Goal: Task Accomplishment & Management: Manage account settings

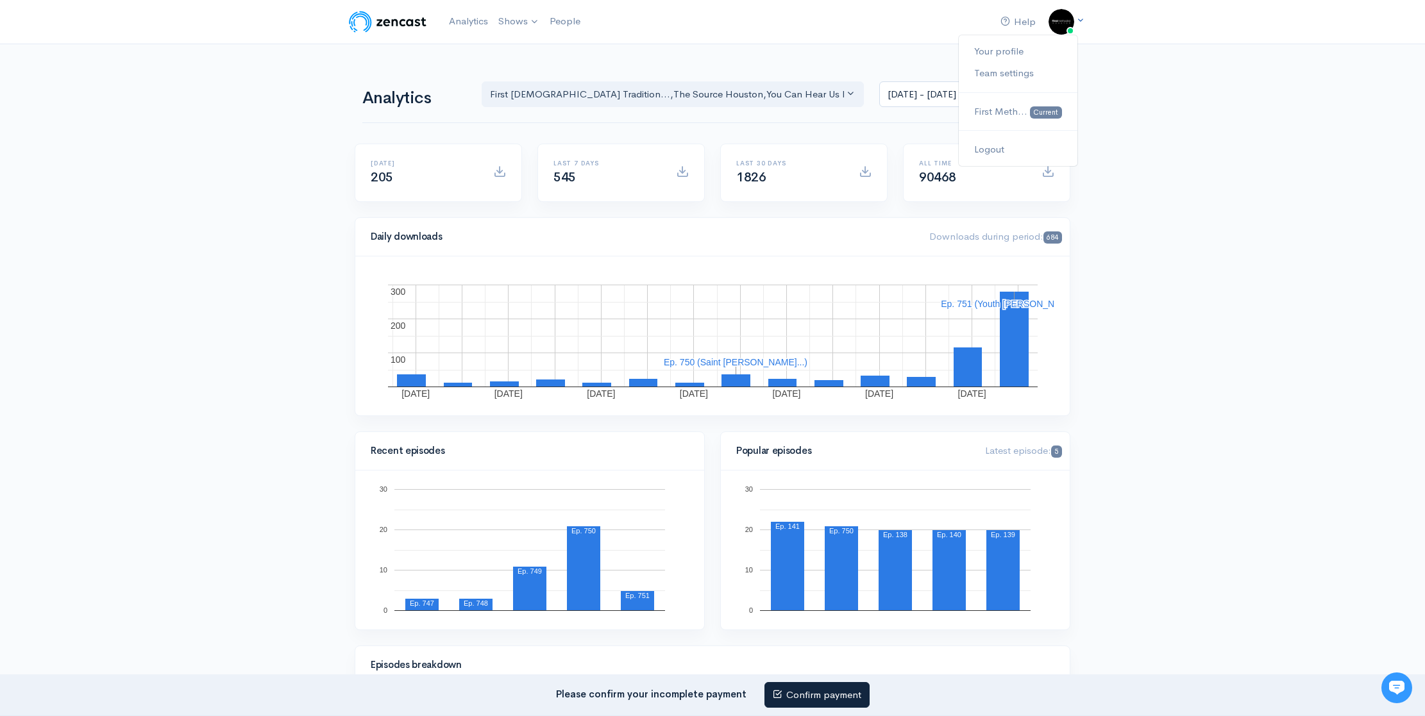
click at [1076, 22] on icon at bounding box center [1080, 20] width 8 height 8
click at [1009, 55] on link "Your profile" at bounding box center [1018, 51] width 119 height 22
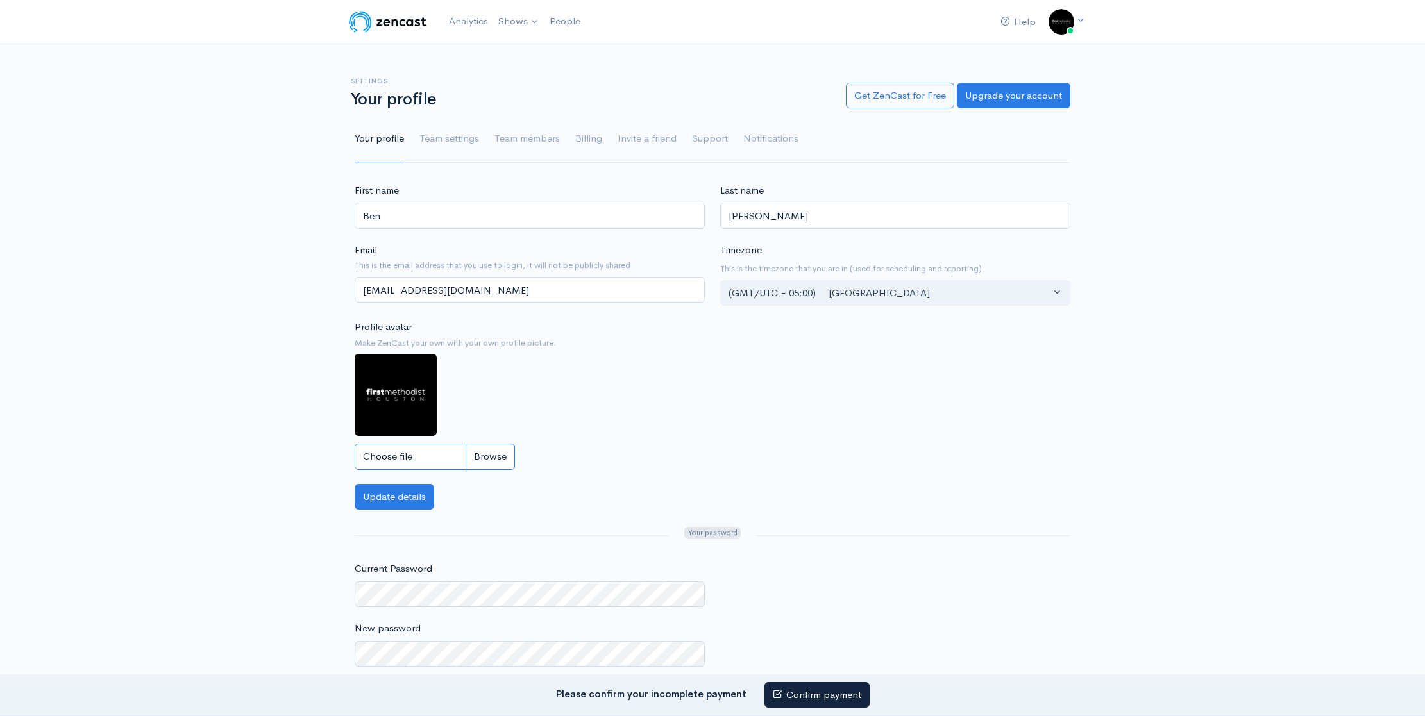
click at [492, 453] on input "Choose file" at bounding box center [435, 457] width 160 height 26
type input "C:\fakepath\FHUMC Icon.jpg"
click at [420, 500] on button "Update details" at bounding box center [395, 497] width 80 height 26
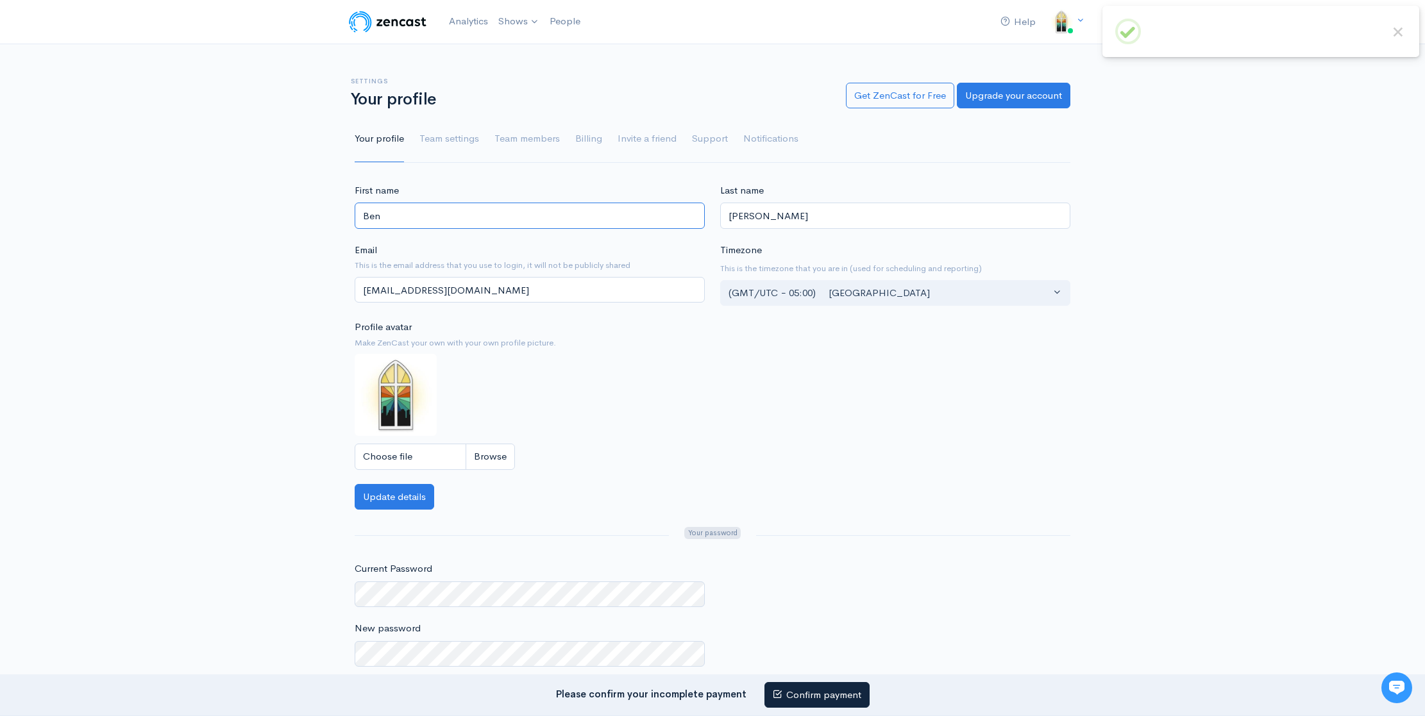
drag, startPoint x: 451, startPoint y: 226, endPoint x: 333, endPoint y: 219, distance: 118.2
click at [332, 218] on div "First name Ben Last name Wyman Email This is the email address that you use to …" at bounding box center [712, 490] width 1425 height 614
type input "First"
drag, startPoint x: 682, startPoint y: 205, endPoint x: 635, endPoint y: 201, distance: 46.3
click at [634, 201] on div "First name First Last name Wyman Email This is the email address that you use t…" at bounding box center [712, 333] width 731 height 301
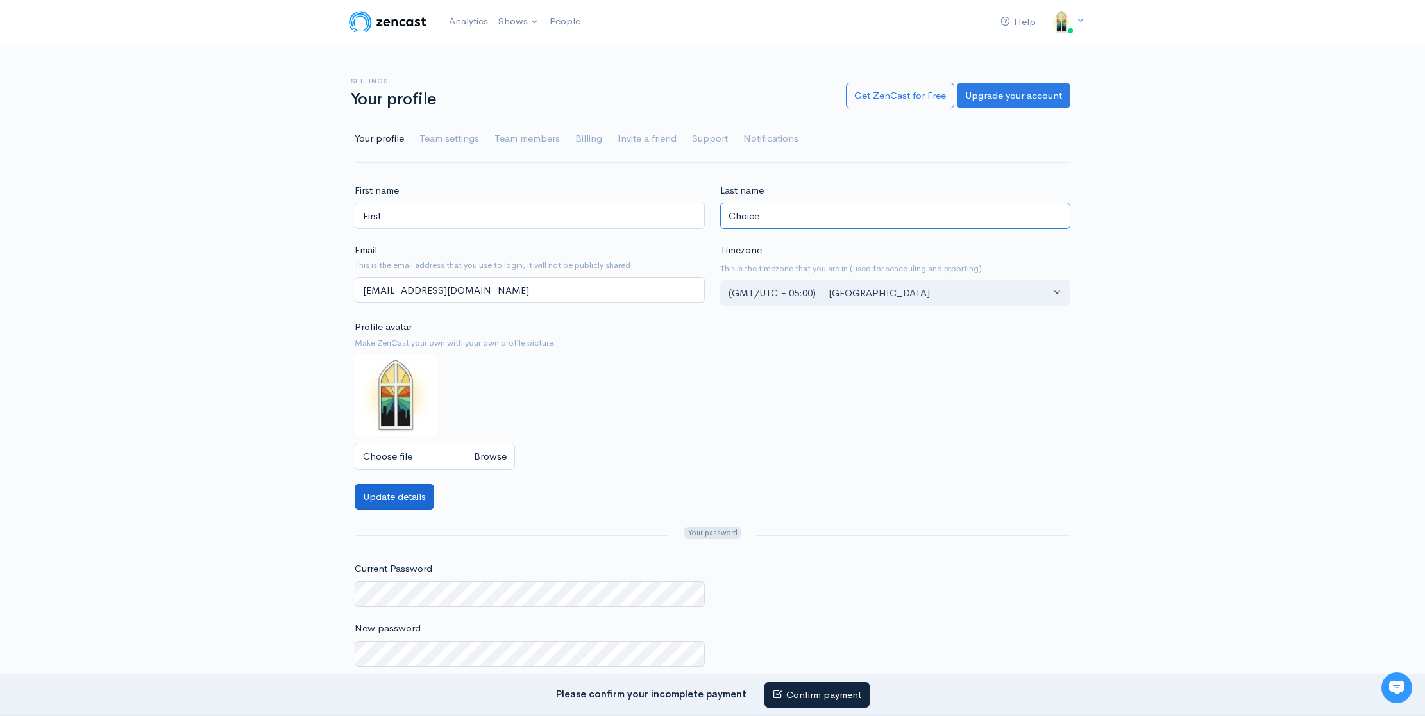
type input "Choice"
click at [405, 509] on button "Update details" at bounding box center [395, 497] width 80 height 26
click at [1065, 22] on img at bounding box center [1061, 22] width 26 height 26
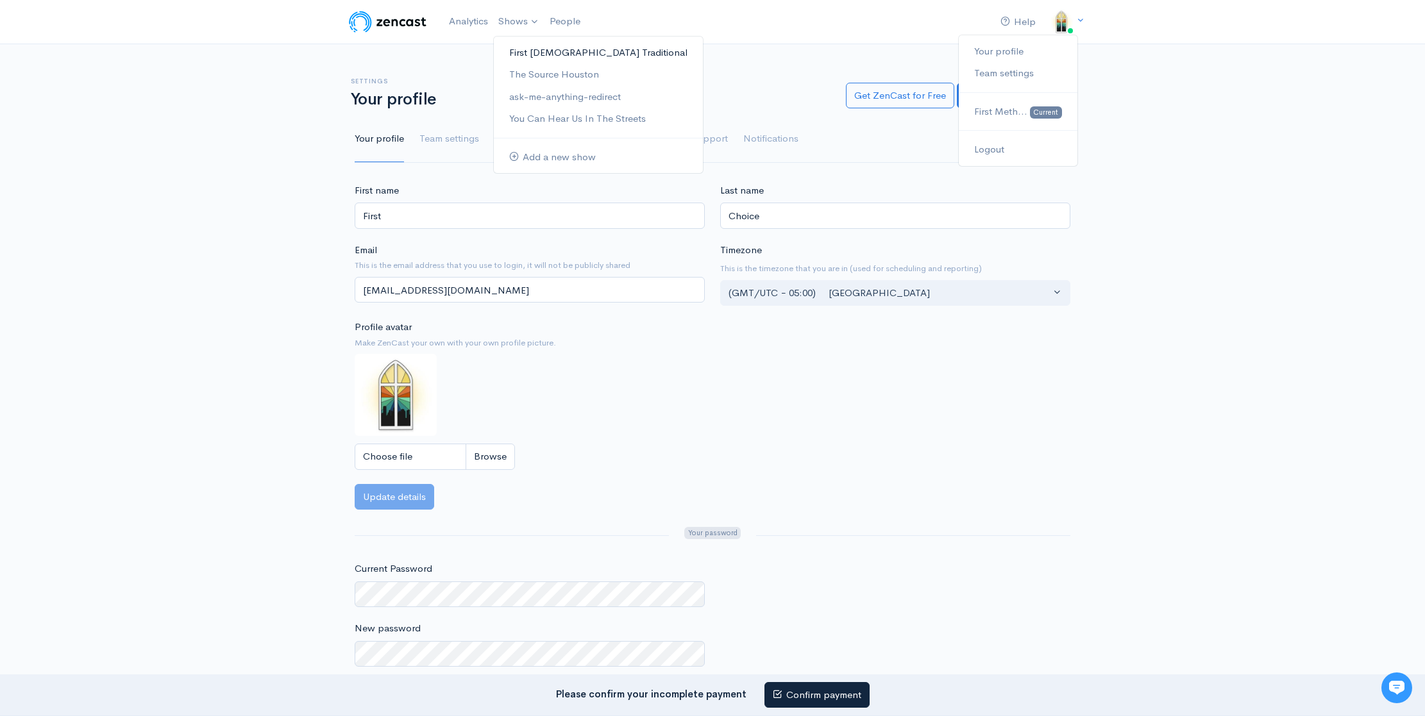
click at [572, 52] on link "First Methodist Traditional" at bounding box center [598, 53] width 209 height 22
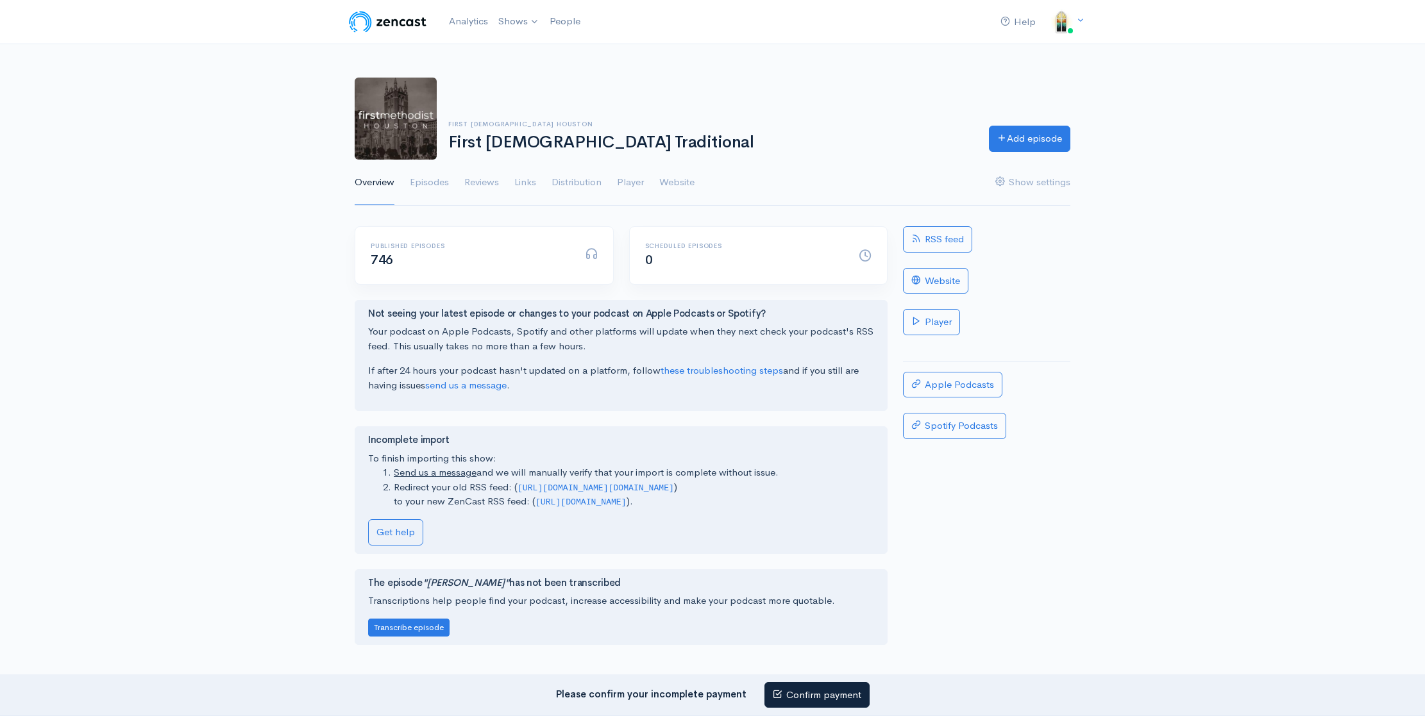
click at [425, 123] on img at bounding box center [396, 119] width 82 height 82
click at [439, 185] on link "Episodes" at bounding box center [429, 183] width 39 height 46
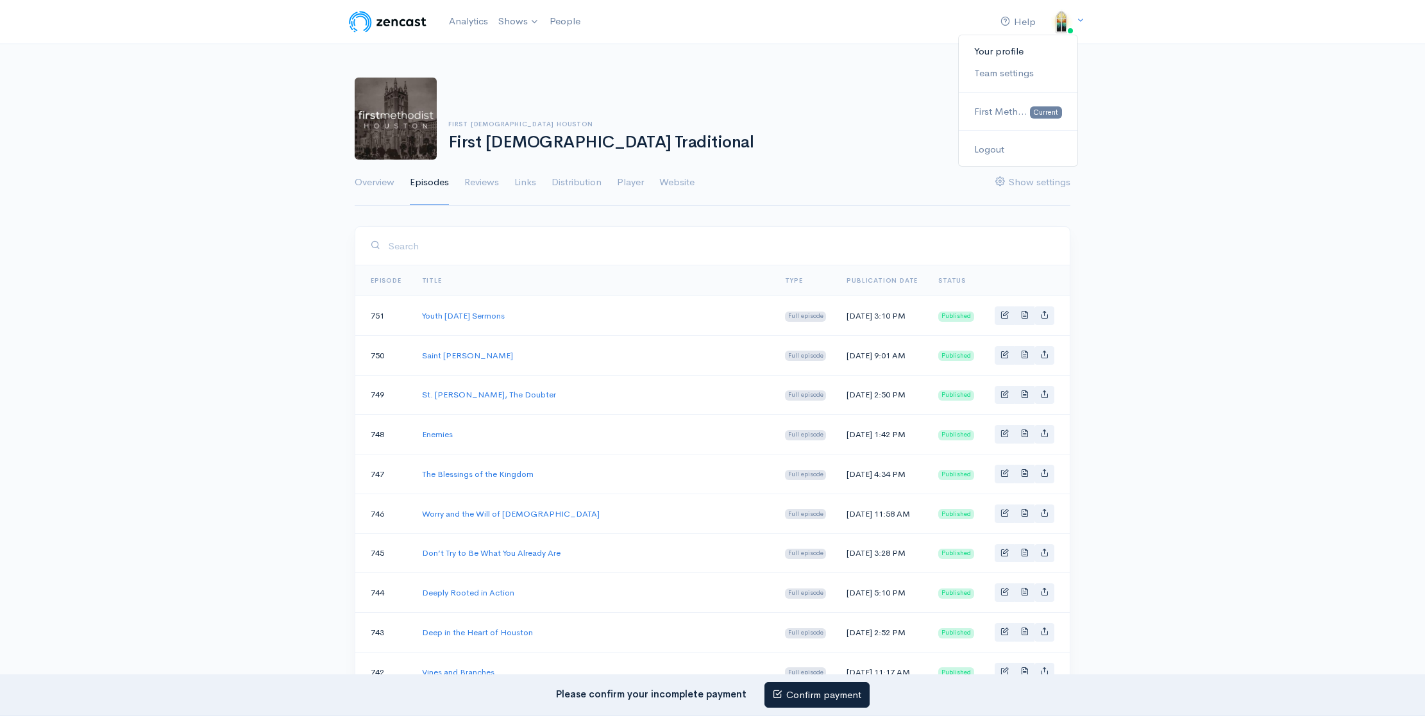
click at [1017, 52] on link "Your profile" at bounding box center [1018, 51] width 119 height 22
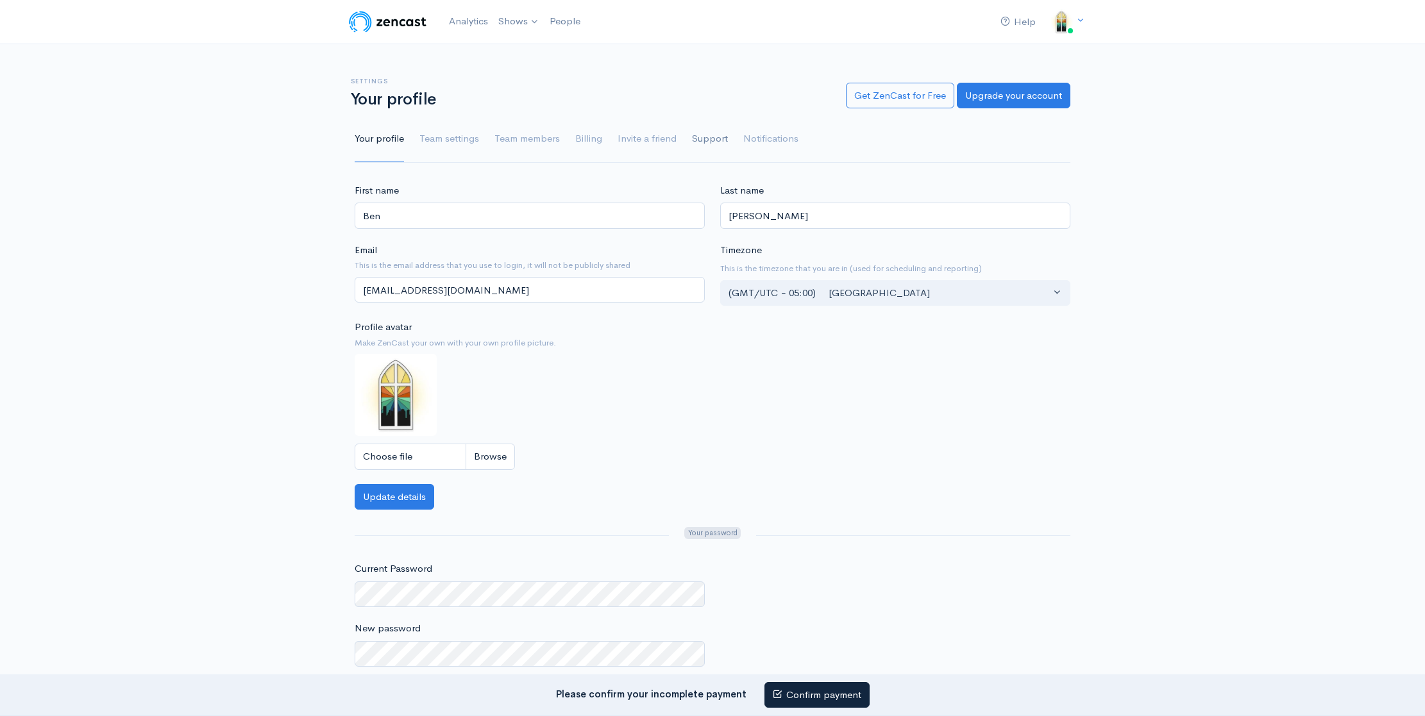
click at [692, 142] on link "Support" at bounding box center [710, 139] width 36 height 46
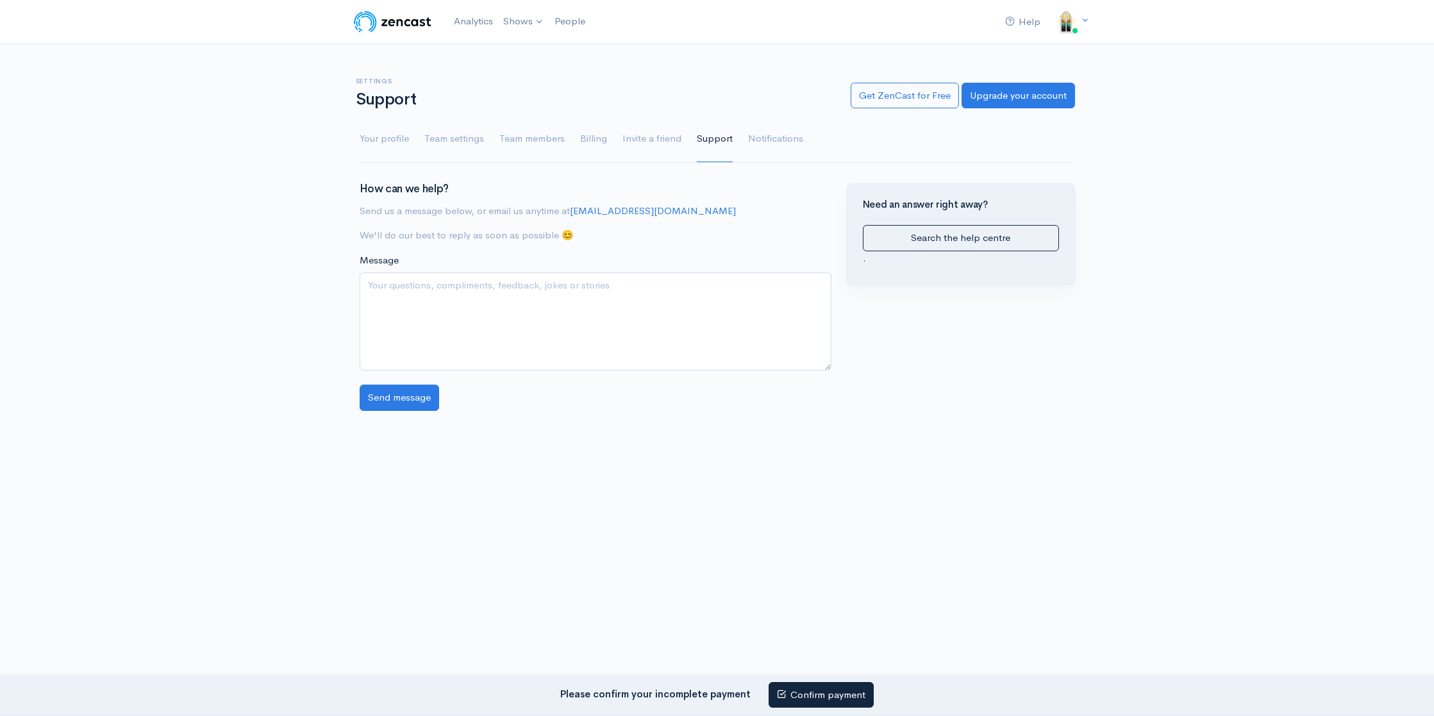
click at [651, 143] on link "Invite a friend" at bounding box center [652, 139] width 59 height 46
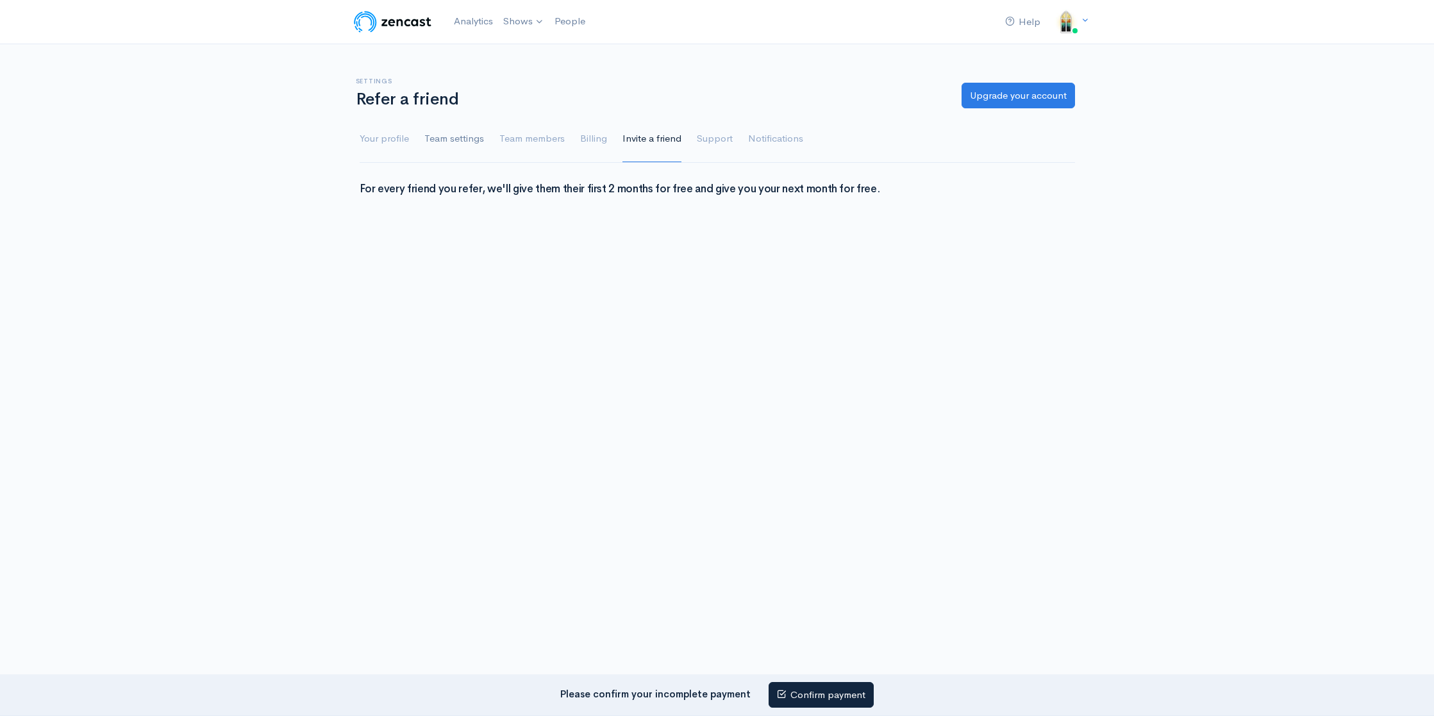
click at [455, 143] on link "Team settings" at bounding box center [455, 139] width 60 height 46
click at [372, 140] on link "Your profile" at bounding box center [384, 139] width 49 height 46
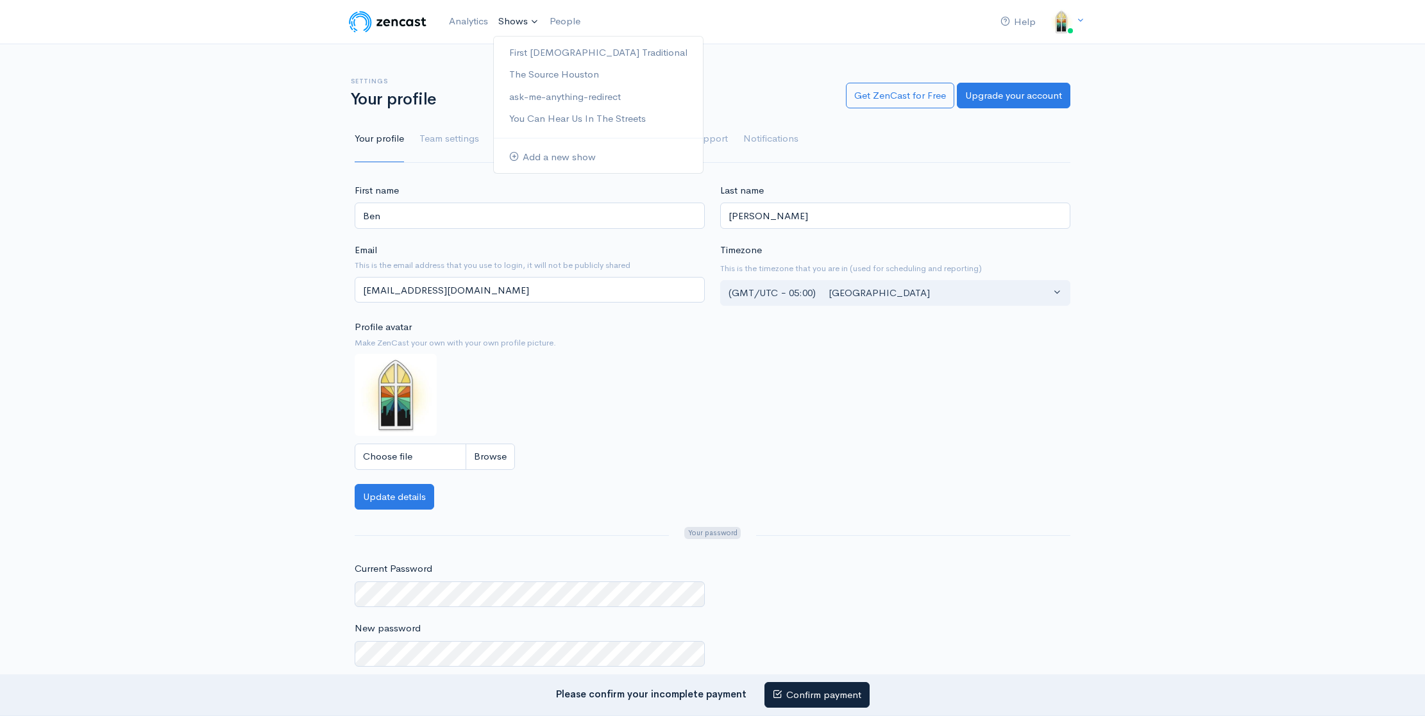
click at [521, 18] on link "Shows" at bounding box center [518, 22] width 51 height 28
click at [530, 44] on link "First Methodist Traditional" at bounding box center [598, 53] width 209 height 22
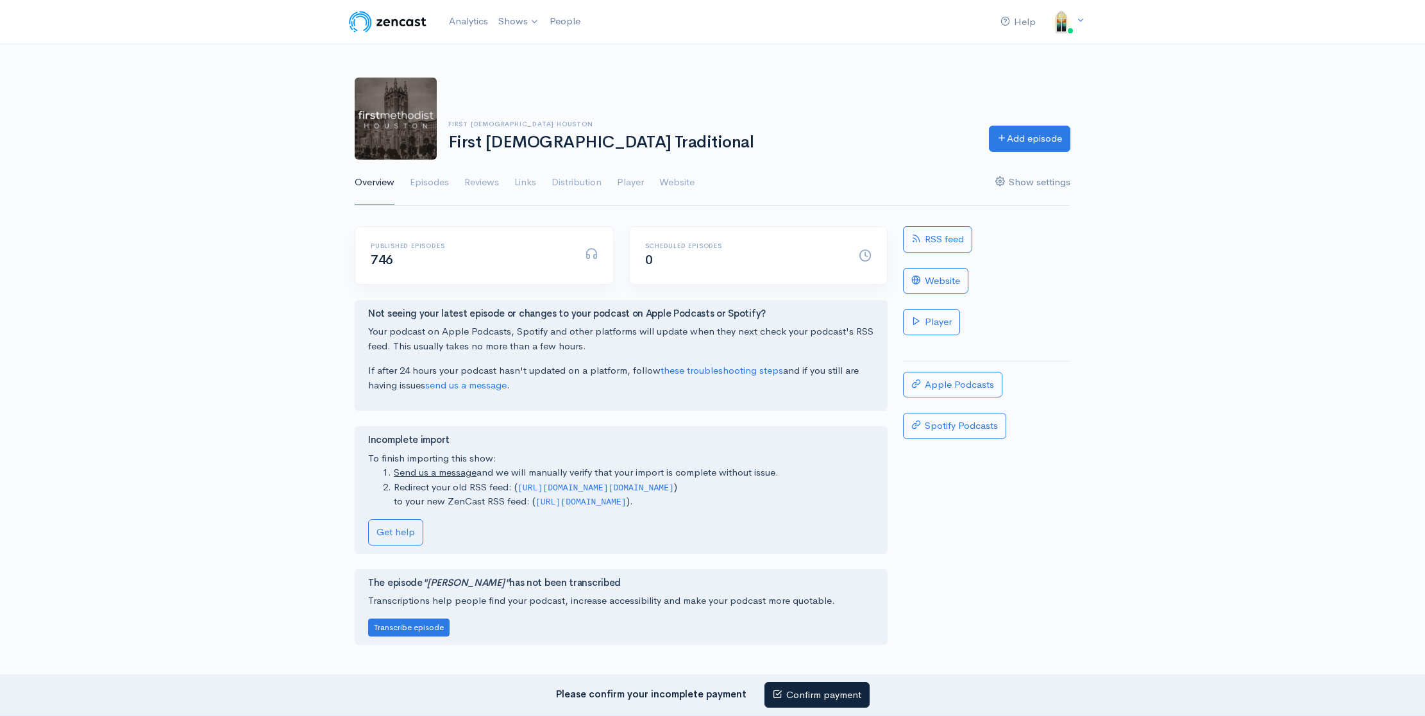
click at [1013, 183] on link "Show settings" at bounding box center [1032, 183] width 75 height 46
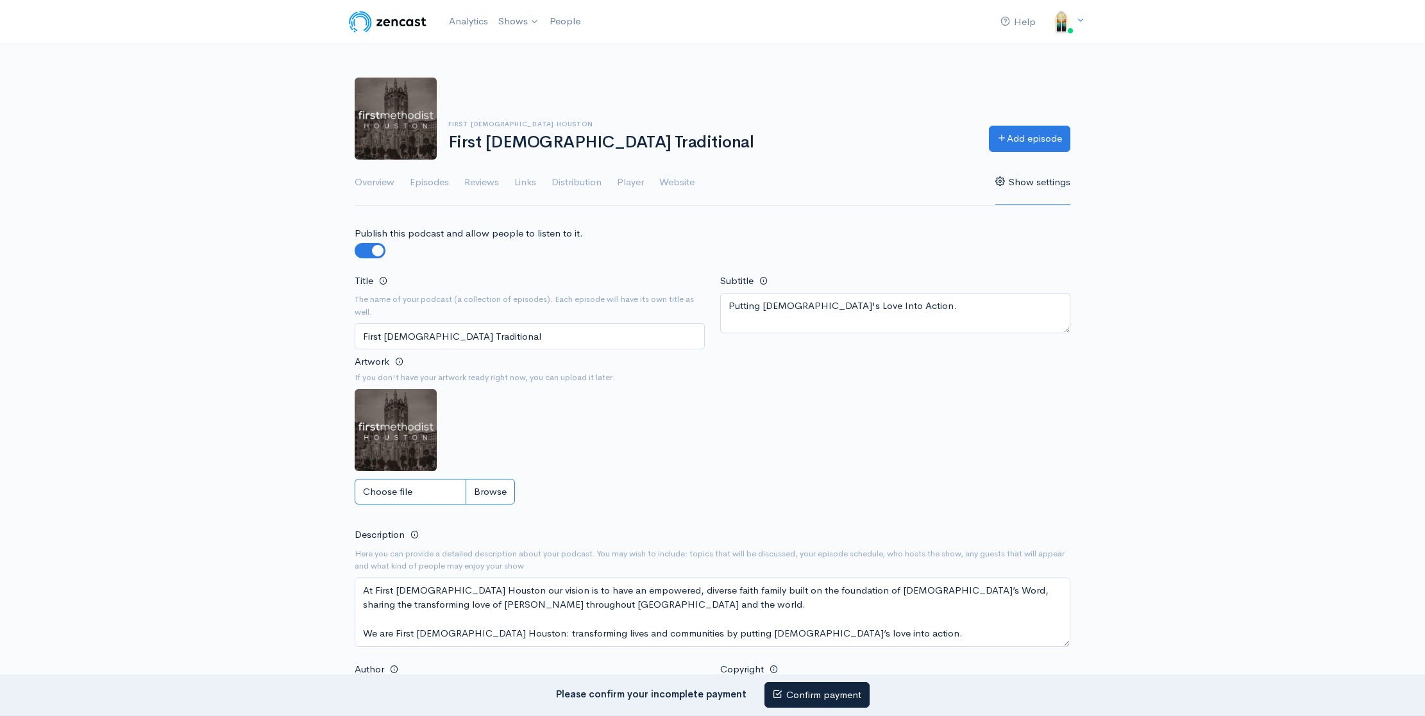
click at [501, 498] on input "Choose file" at bounding box center [435, 492] width 160 height 26
type input "C:\fakepath\FHUMC Icon.jpg"
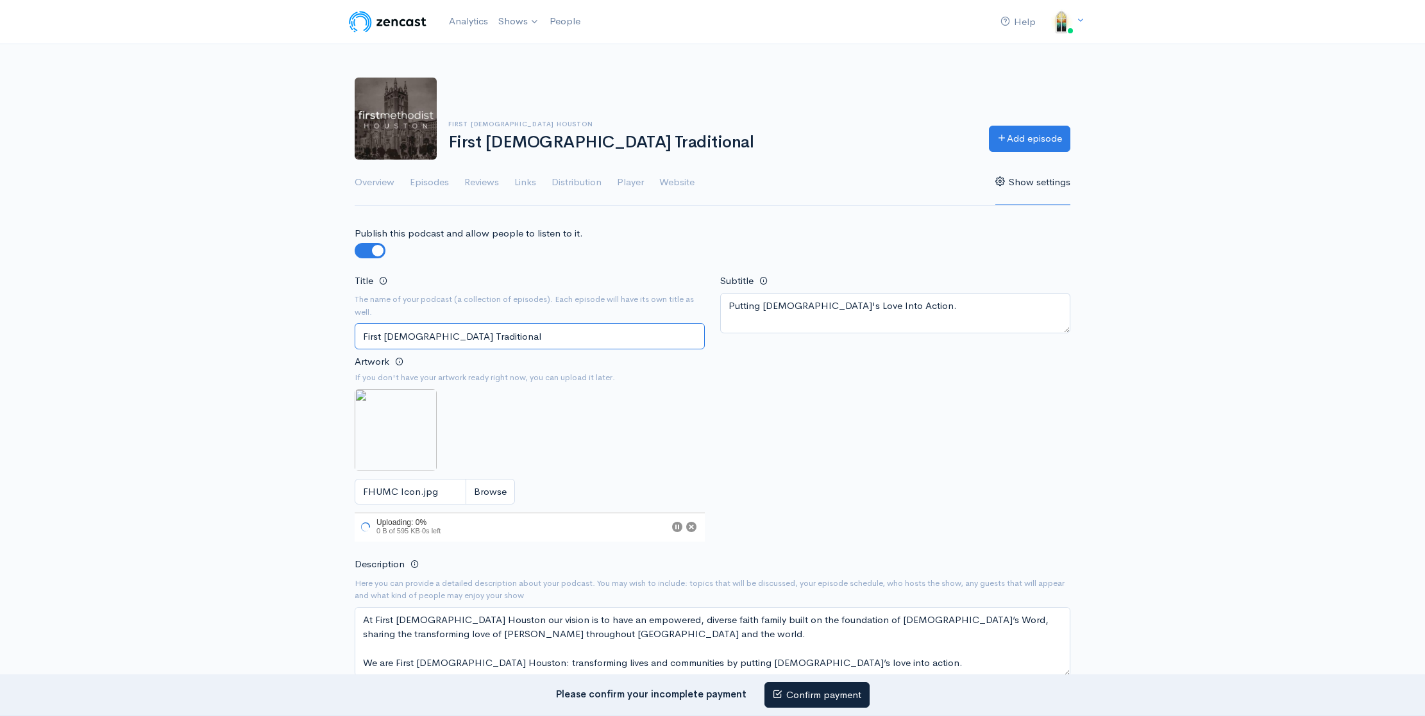
drag, startPoint x: 498, startPoint y: 333, endPoint x: 315, endPoint y: 323, distance: 183.7
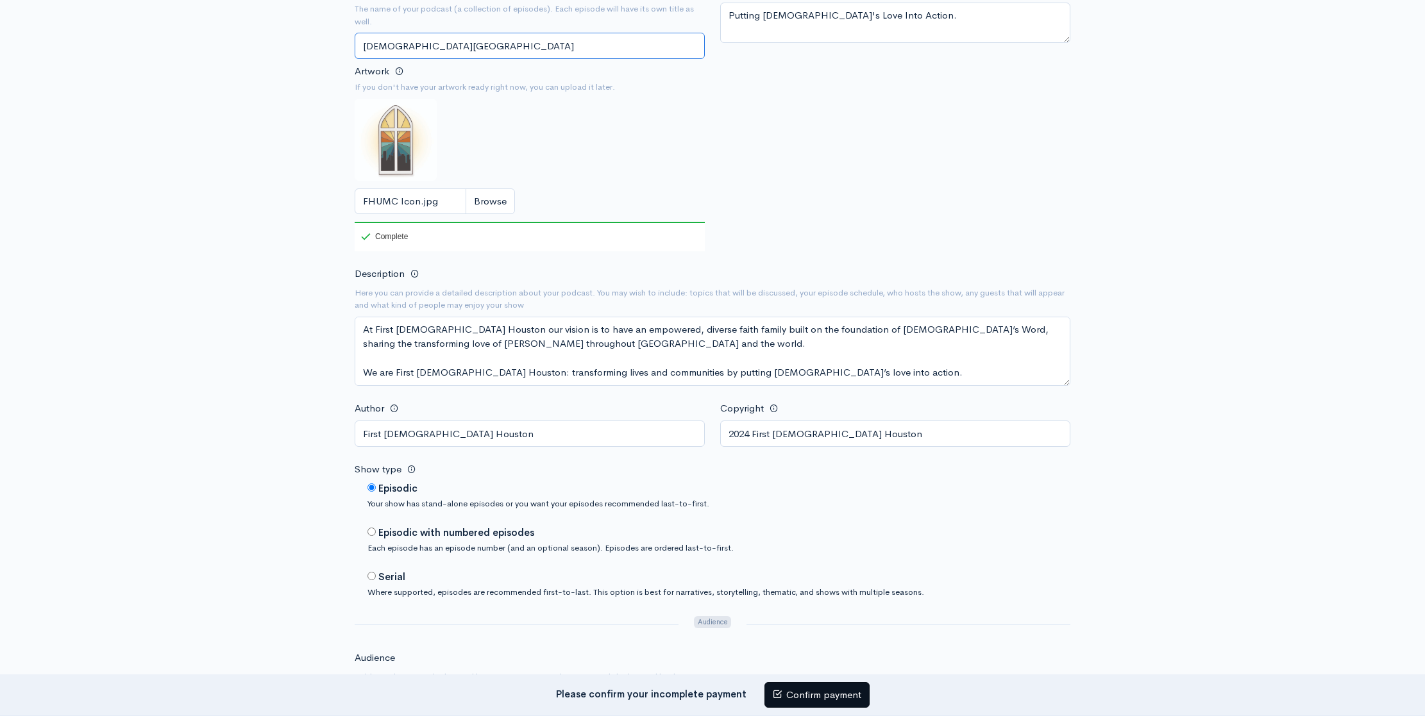
scroll to position [294, 0]
type input "[DEMOGRAPHIC_DATA][GEOGRAPHIC_DATA]"
drag, startPoint x: 479, startPoint y: 324, endPoint x: 398, endPoint y: 324, distance: 81.4
click at [398, 324] on textarea "At First Methodist Houston our vision is to have an empowered, diverse faith fa…" at bounding box center [713, 347] width 716 height 69
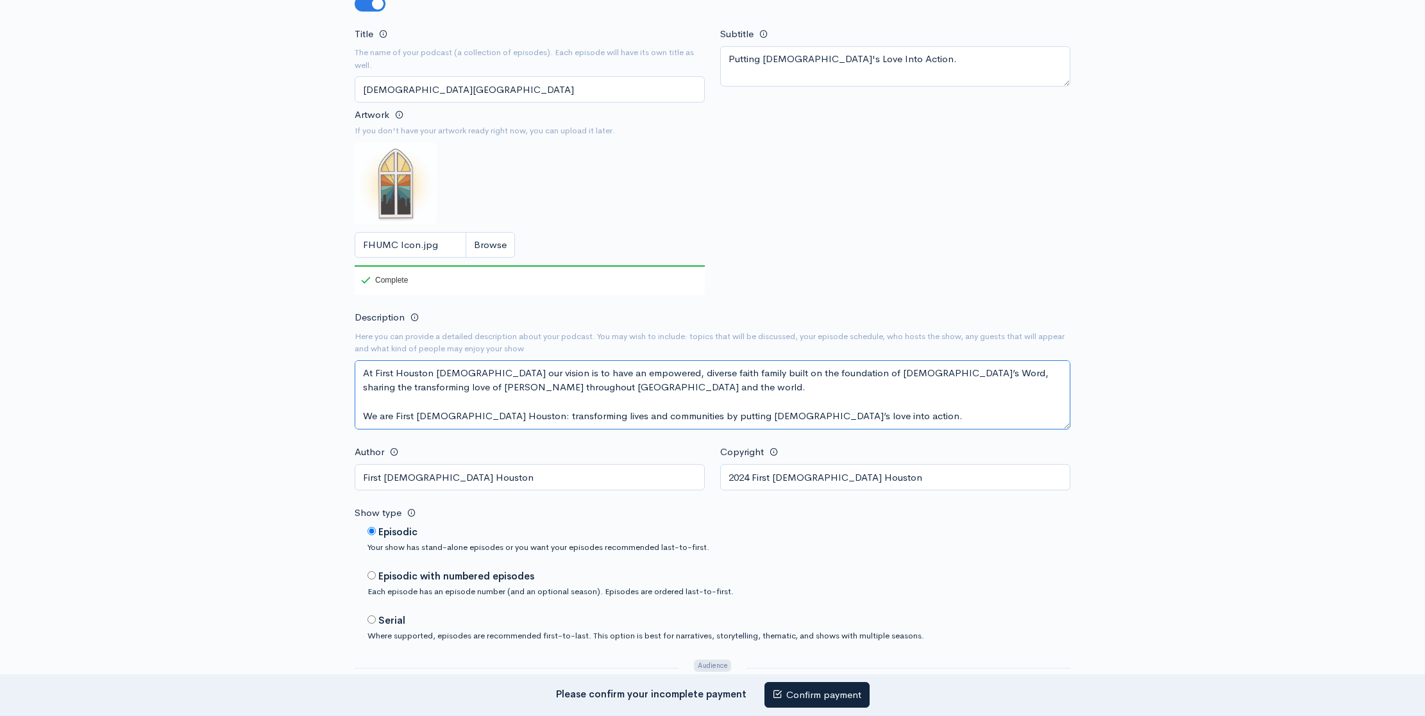
scroll to position [226, 0]
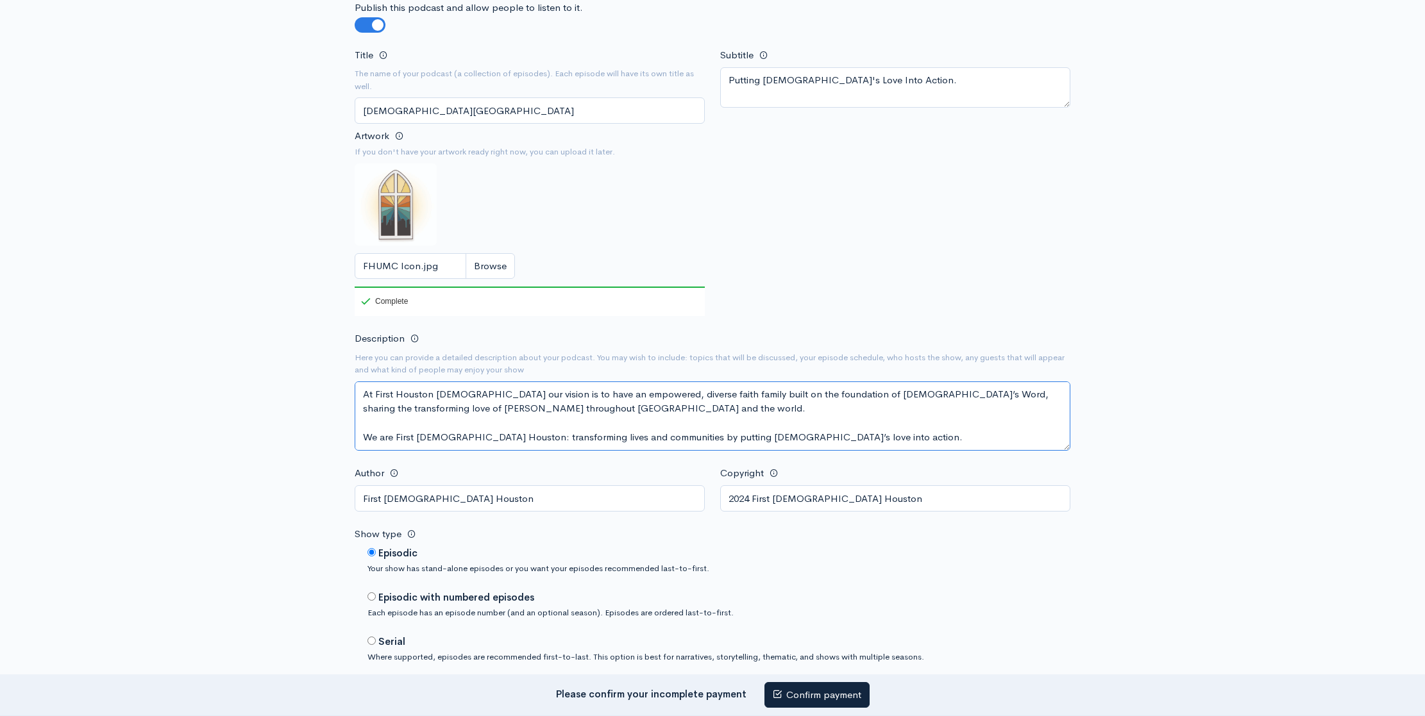
type textarea "At First Houston [DEMOGRAPHIC_DATA] our vision is to have an empowered, diverse…"
drag, startPoint x: 555, startPoint y: 110, endPoint x: 282, endPoint y: 97, distance: 274.1
drag, startPoint x: 517, startPoint y: 502, endPoint x: 171, endPoint y: 475, distance: 347.4
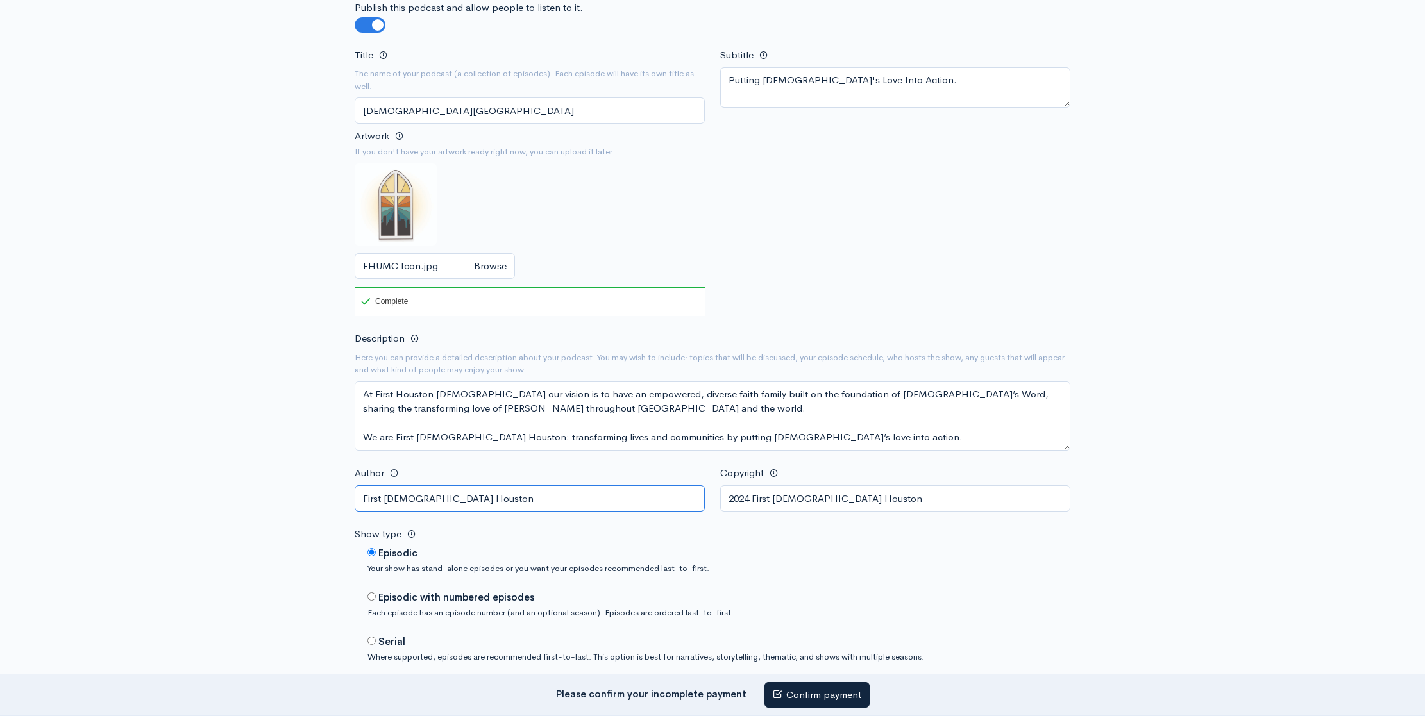
paste input "Houston United Methodist Church"
type input "[DEMOGRAPHIC_DATA][GEOGRAPHIC_DATA]"
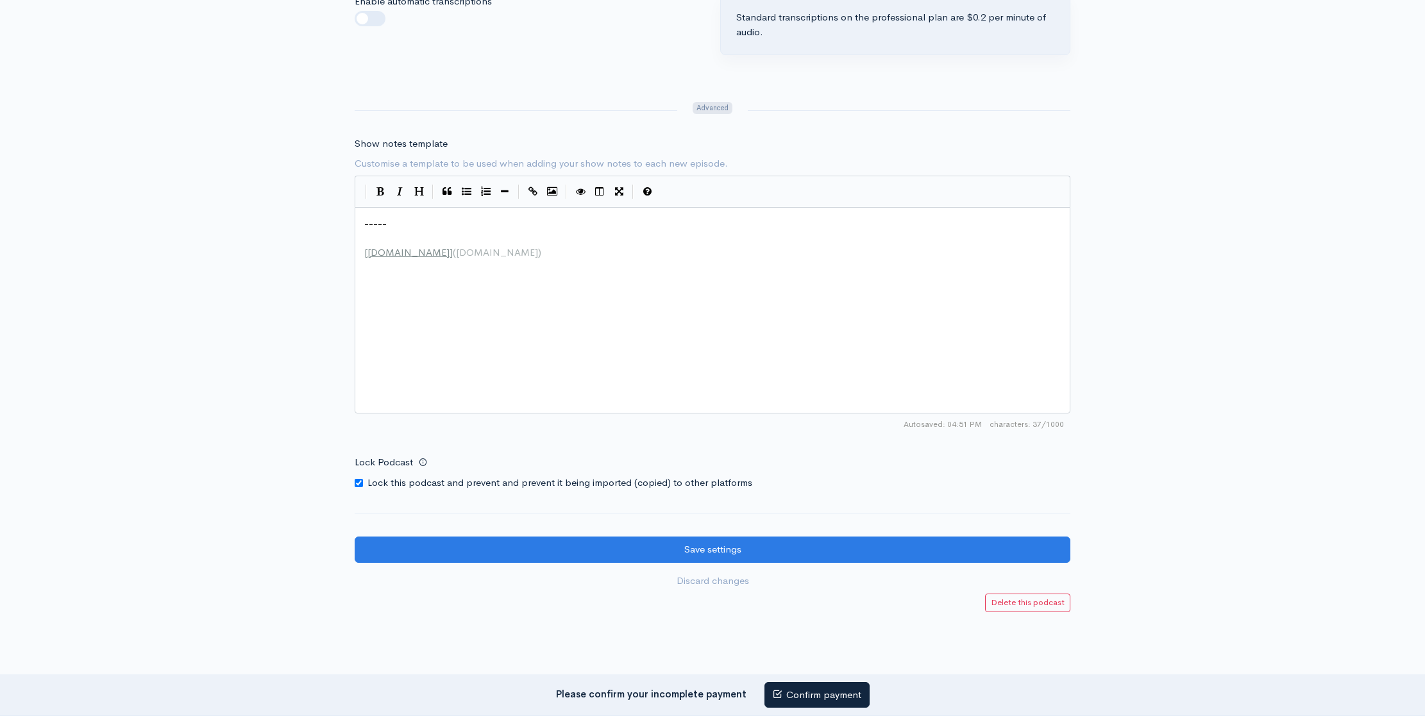
scroll to position [1520, 0]
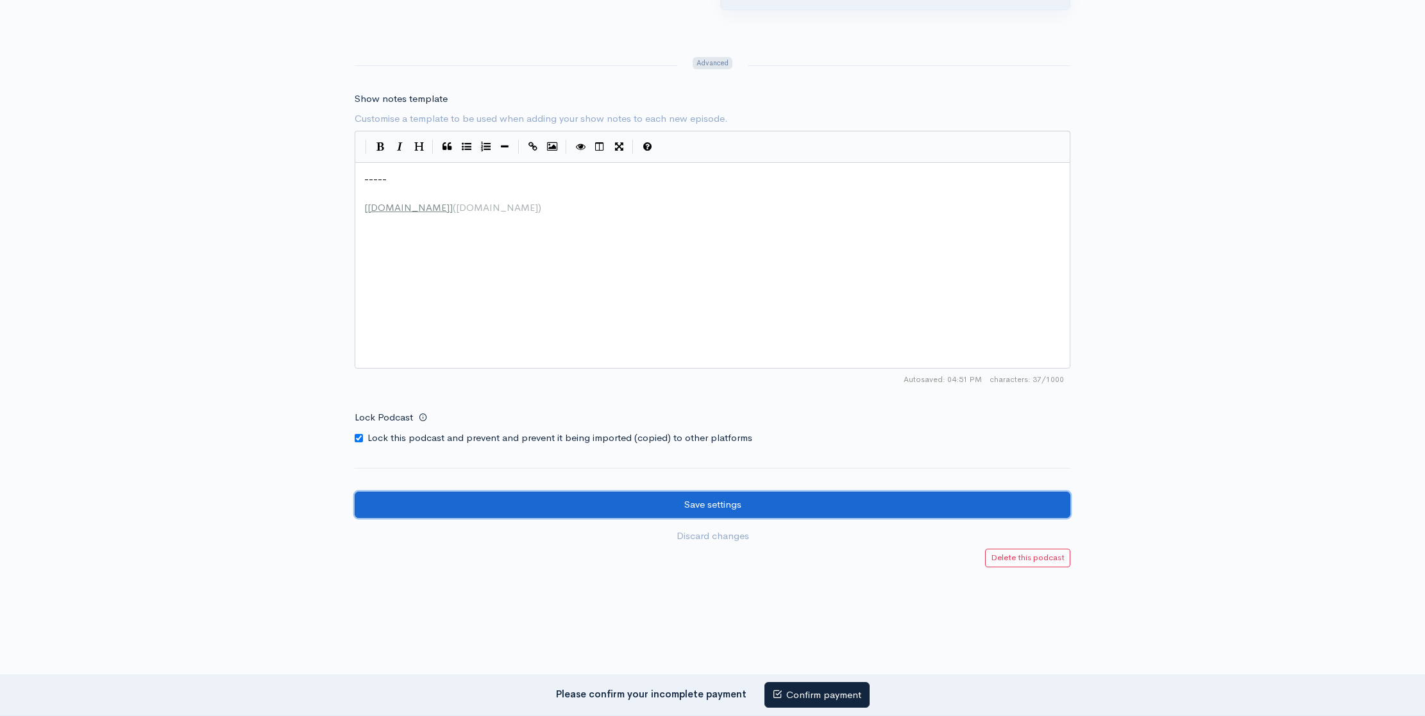
click at [694, 492] on input "Save settings" at bounding box center [713, 505] width 716 height 26
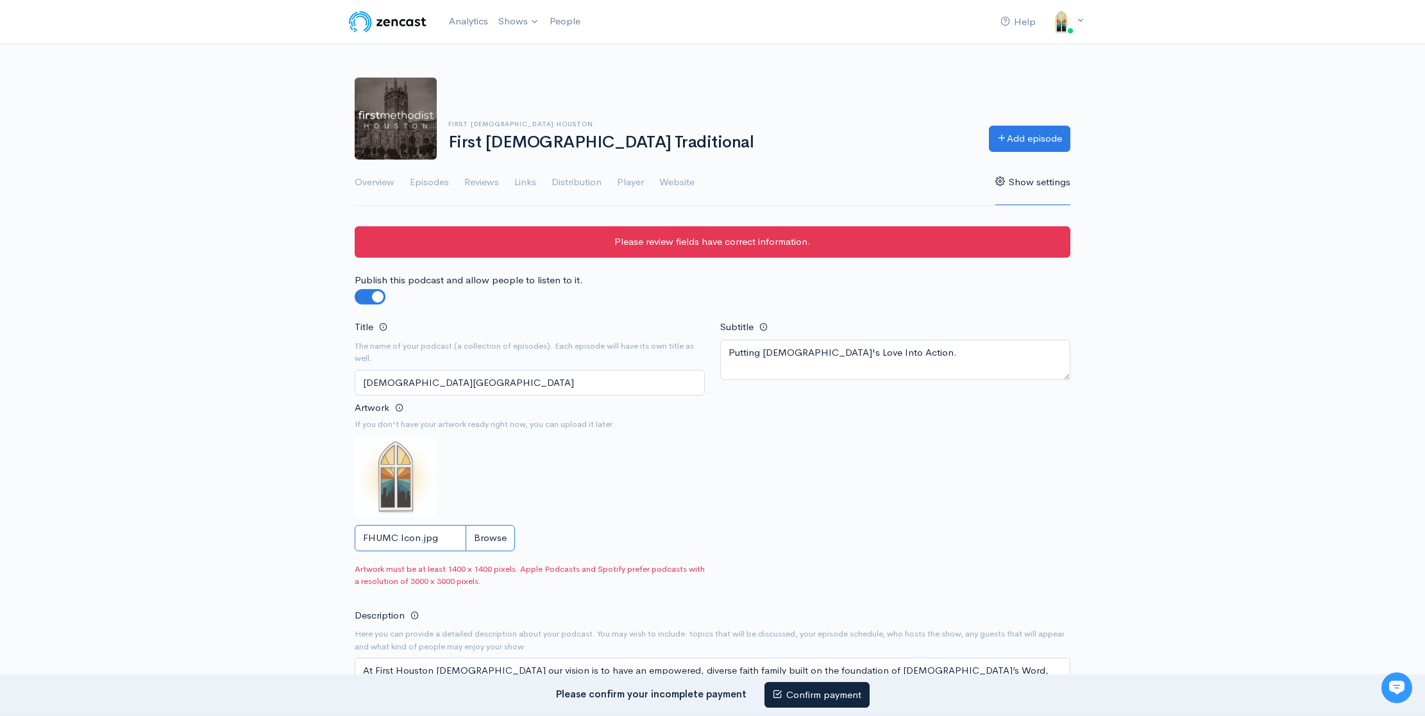
click at [505, 534] on input "FHUMC Icon.jpg" at bounding box center [435, 538] width 160 height 26
type input "C:\fakepath\Zencast Icon.jpg"
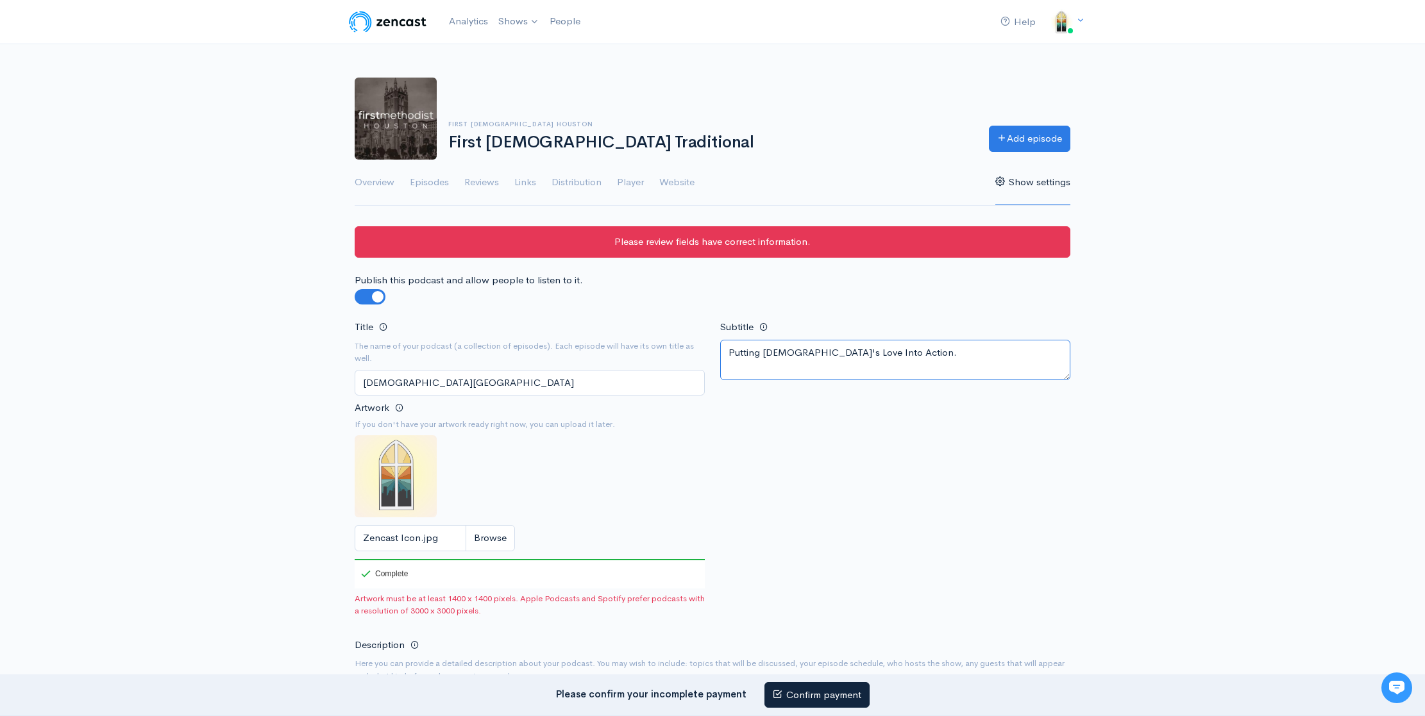
drag, startPoint x: 882, startPoint y: 355, endPoint x: 716, endPoint y: 341, distance: 166.0
click at [698, 349] on div "Title The name of your podcast (a collection of episodes). Each episode will ha…" at bounding box center [712, 471] width 731 height 304
click at [780, 354] on textarea "Putting God's Love Into Action." at bounding box center [895, 360] width 350 height 40
click at [878, 358] on textarea "Putting God's Love Into Action." at bounding box center [895, 360] width 350 height 40
type textarea "[DEMOGRAPHIC_DATA]'s Love put into Action."
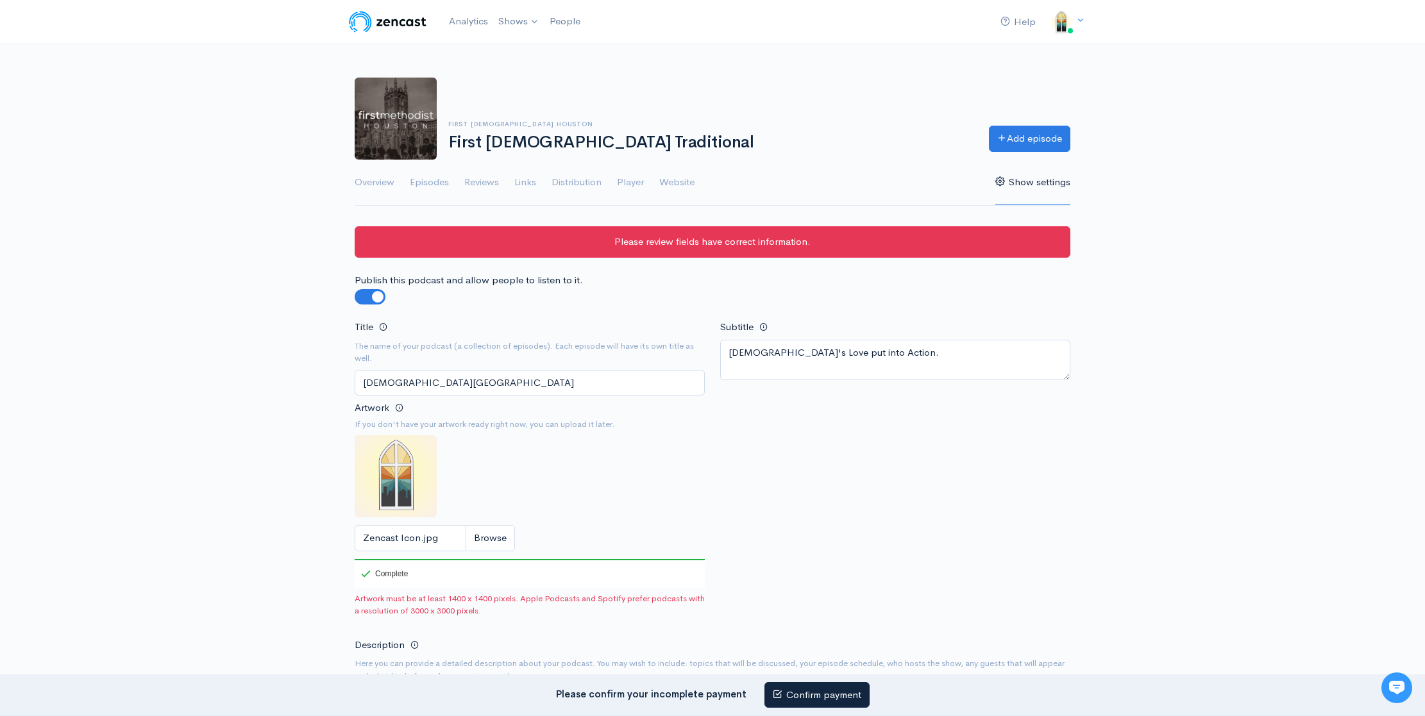
click at [996, 482] on div "Title The name of your podcast (a collection of episodes). Each episode will ha…" at bounding box center [712, 471] width 731 height 304
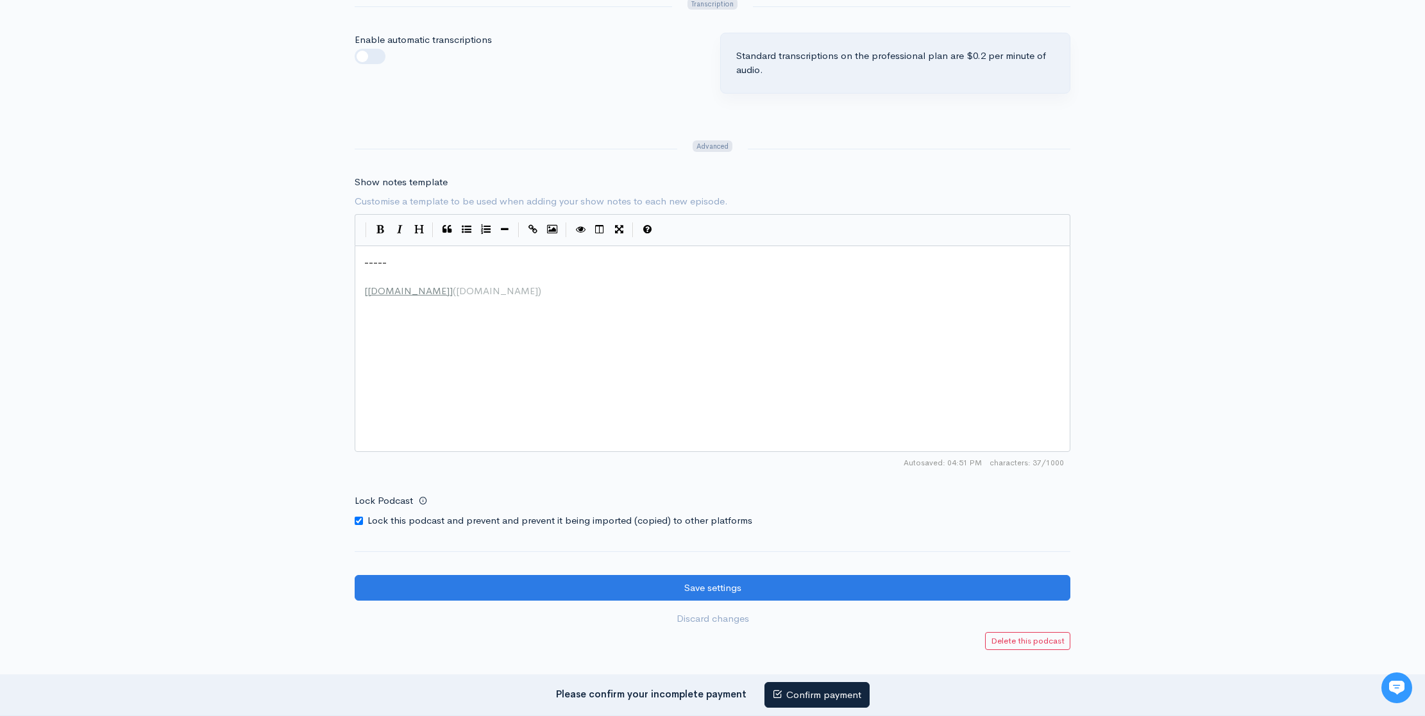
scroll to position [1601, 0]
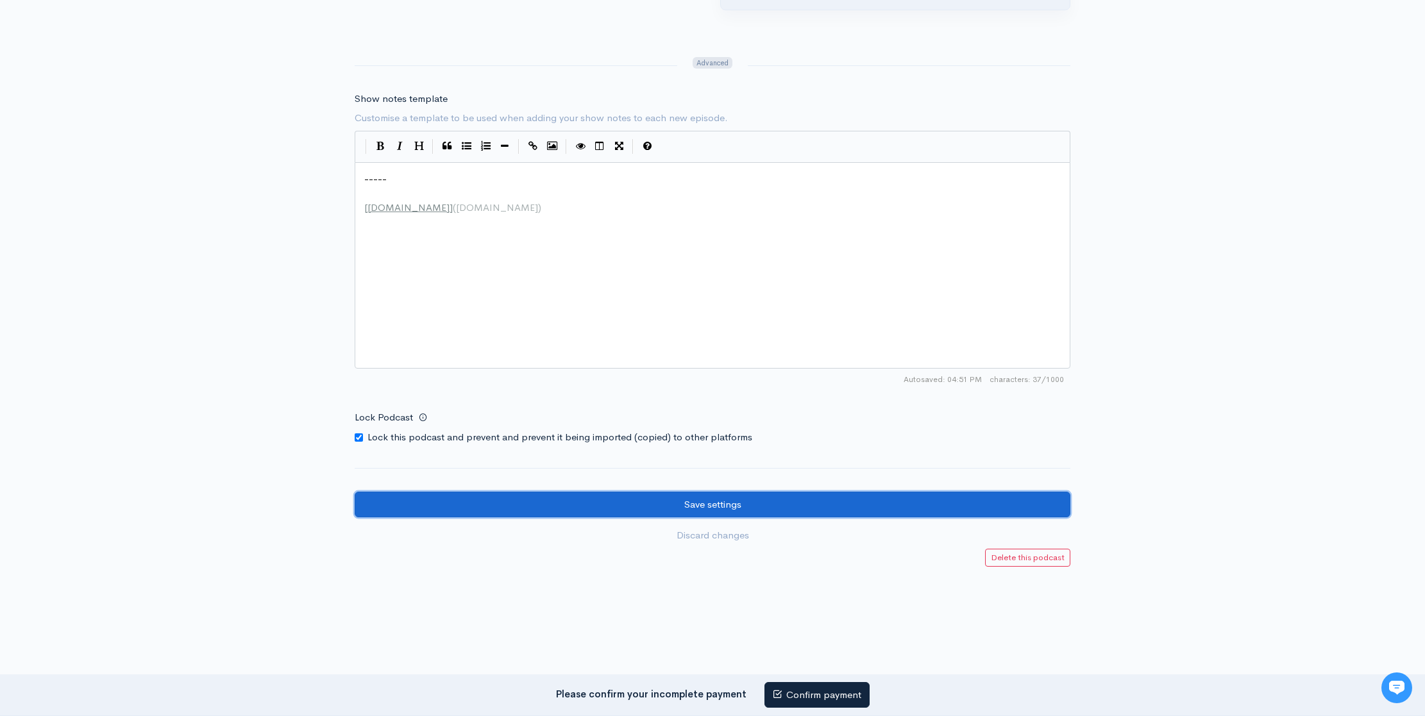
click at [743, 494] on input "Save settings" at bounding box center [713, 505] width 716 height 26
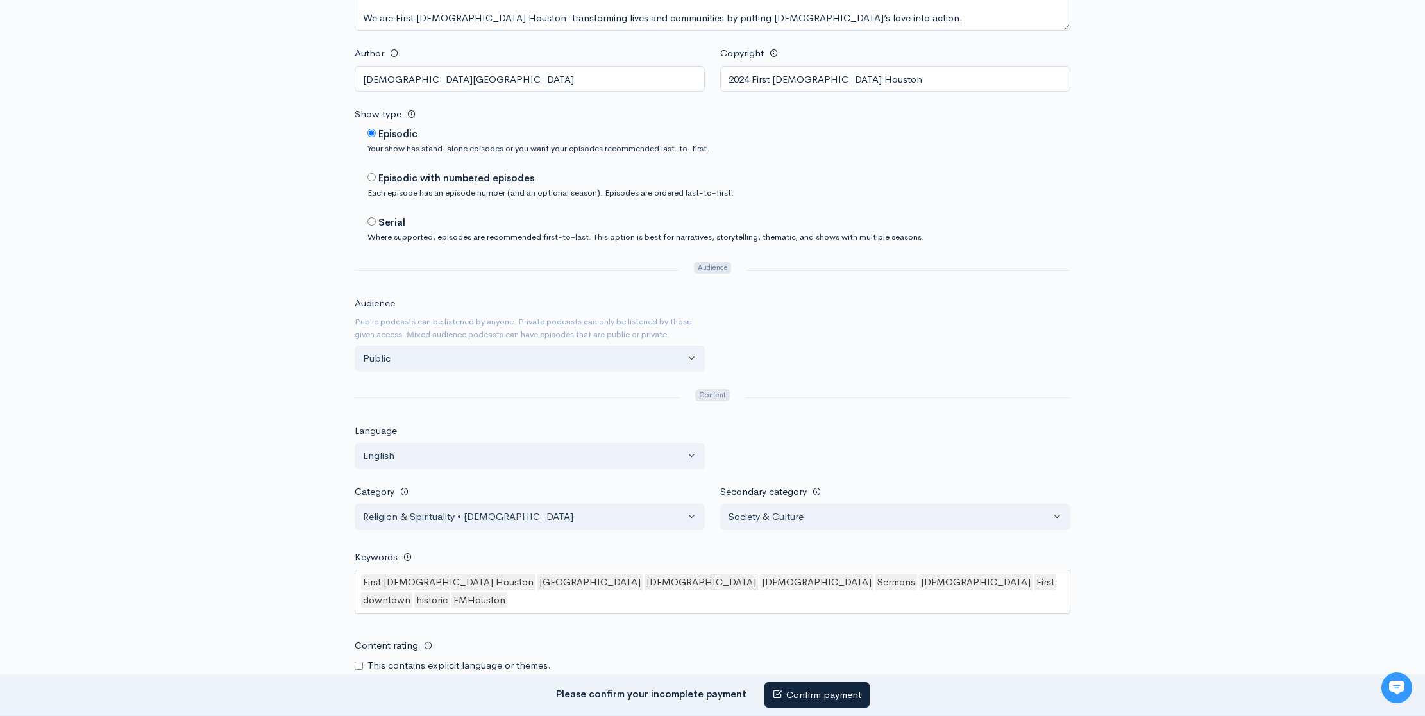
scroll to position [0, 0]
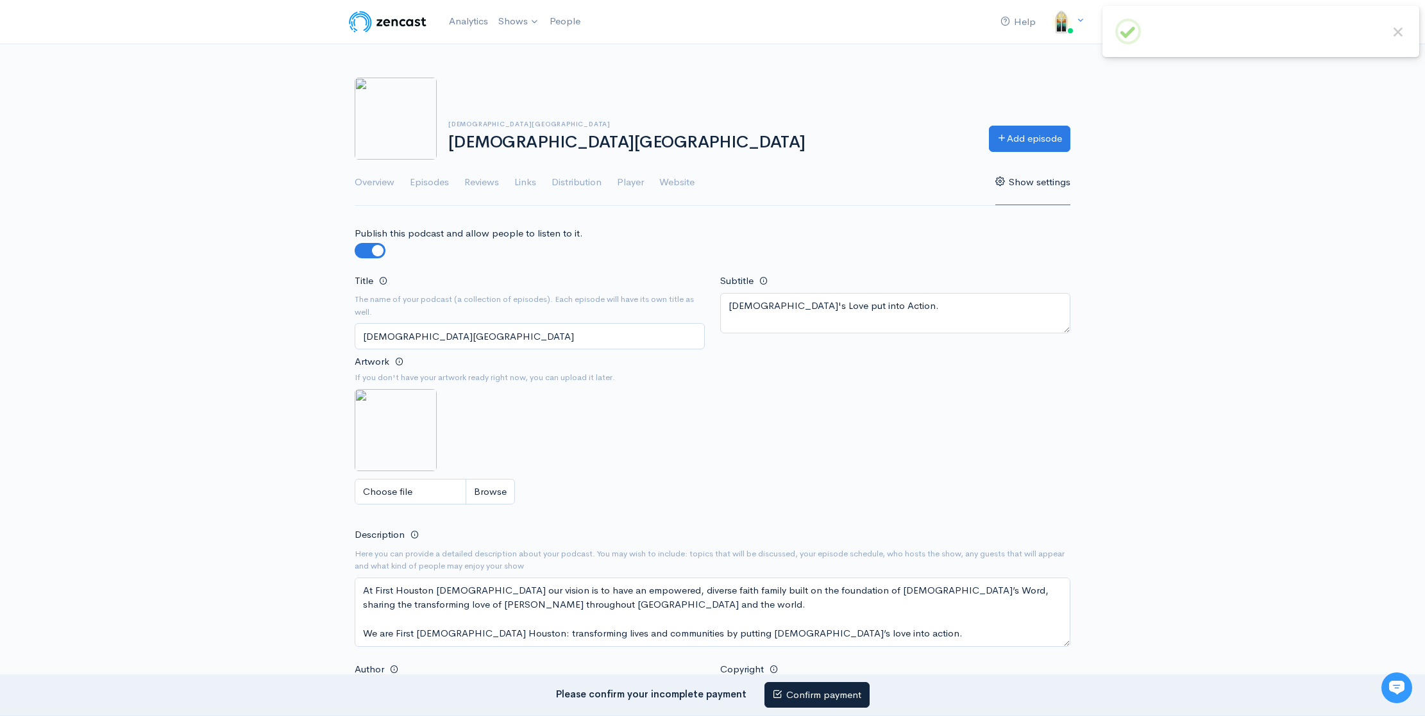
click at [1398, 32] on nav "Help Notifications View all Your profile Team settings First Meth... Current Lo…" at bounding box center [712, 22] width 1425 height 44
click at [800, 92] on div "[DEMOGRAPHIC_DATA][GEOGRAPHIC_DATA] [DEMOGRAPHIC_DATA] Add episode" at bounding box center [712, 119] width 731 height 82
click at [535, 49] on link "[DEMOGRAPHIC_DATA][GEOGRAPHIC_DATA]" at bounding box center [615, 53] width 242 height 22
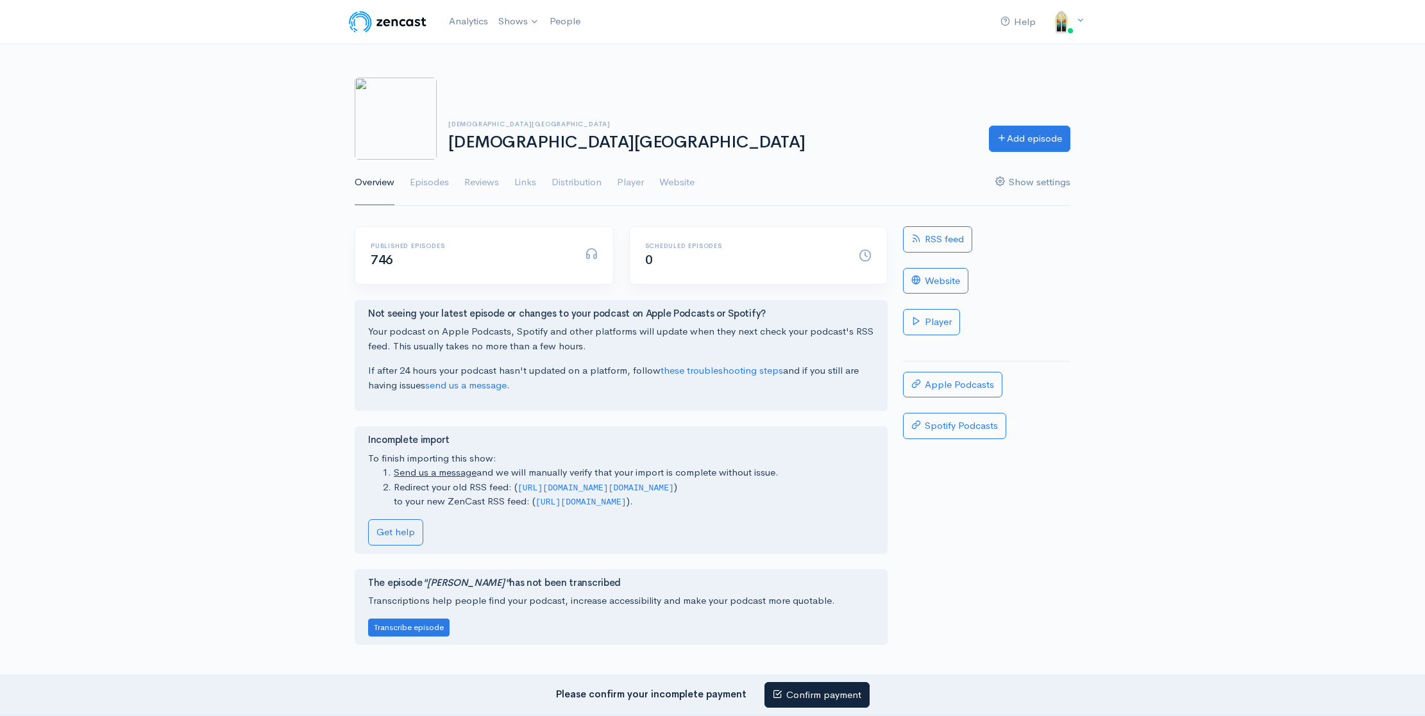
click at [1025, 176] on link "Show settings" at bounding box center [1032, 183] width 75 height 46
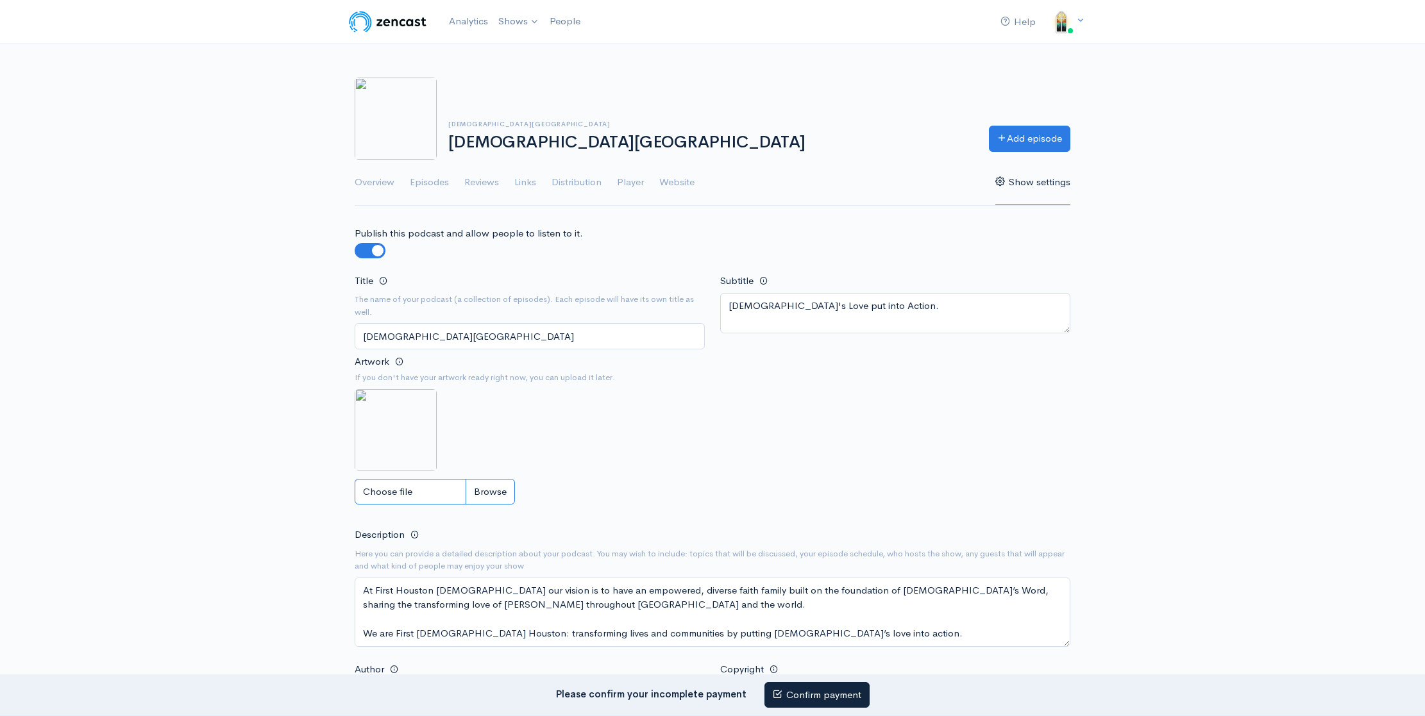
click at [496, 492] on input "Choose file" at bounding box center [435, 492] width 160 height 26
click at [496, 498] on input "Choose file" at bounding box center [435, 492] width 160 height 26
type input "C:\fakepath\Zencast Icon.jpg"
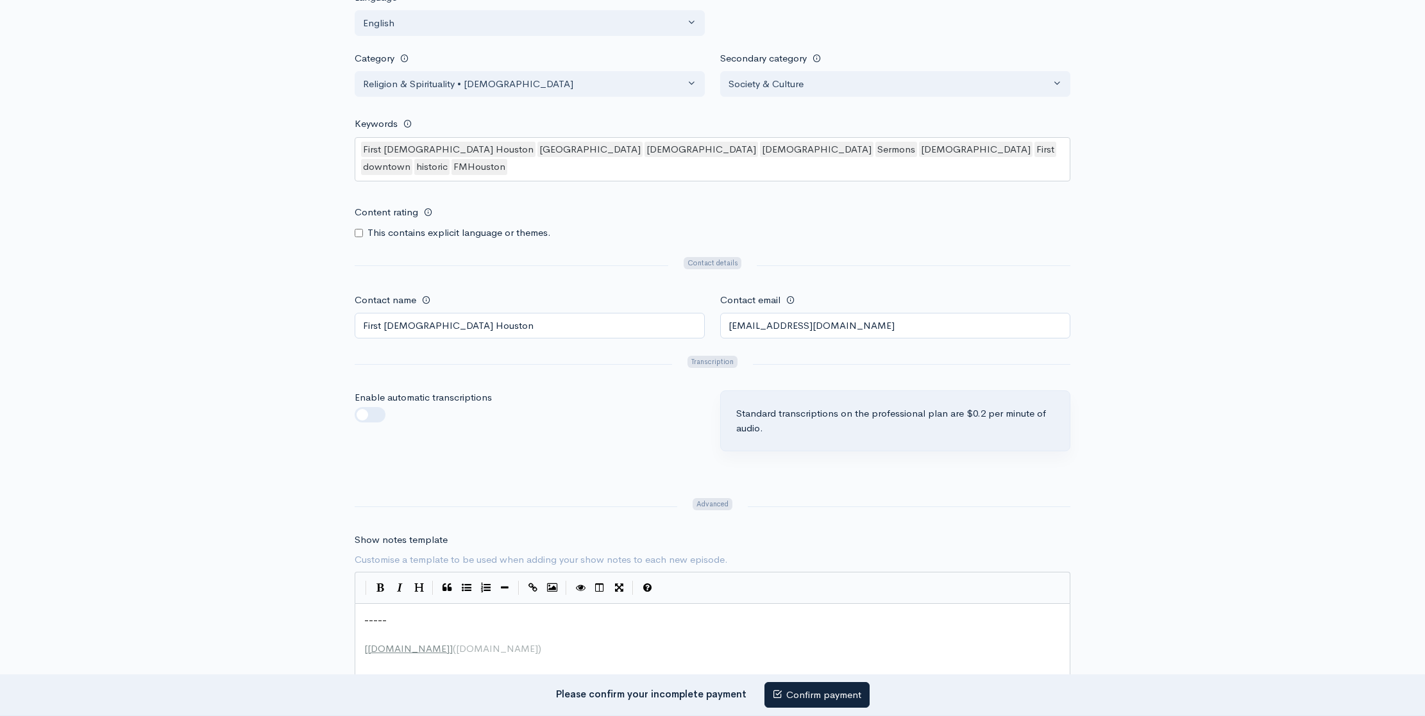
scroll to position [1520, 0]
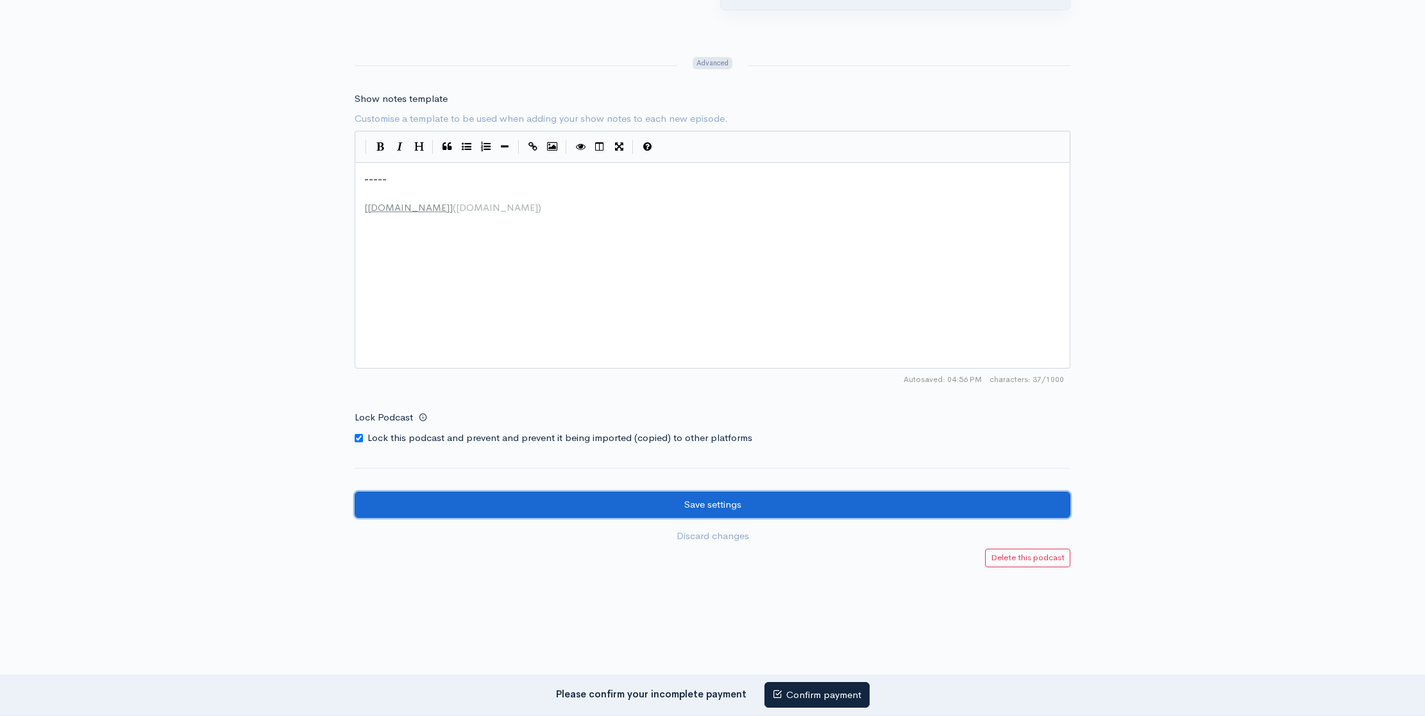
click at [784, 494] on input "Save settings" at bounding box center [713, 505] width 716 height 26
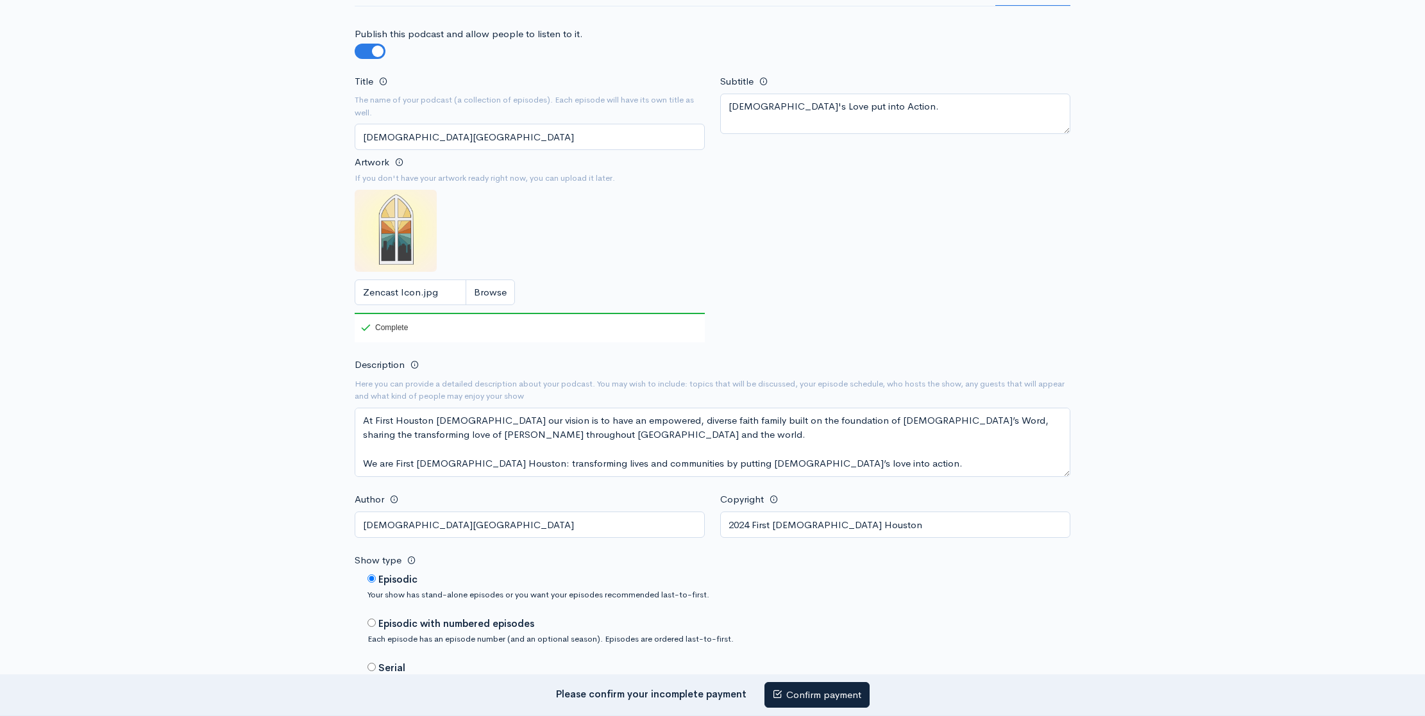
scroll to position [0, 0]
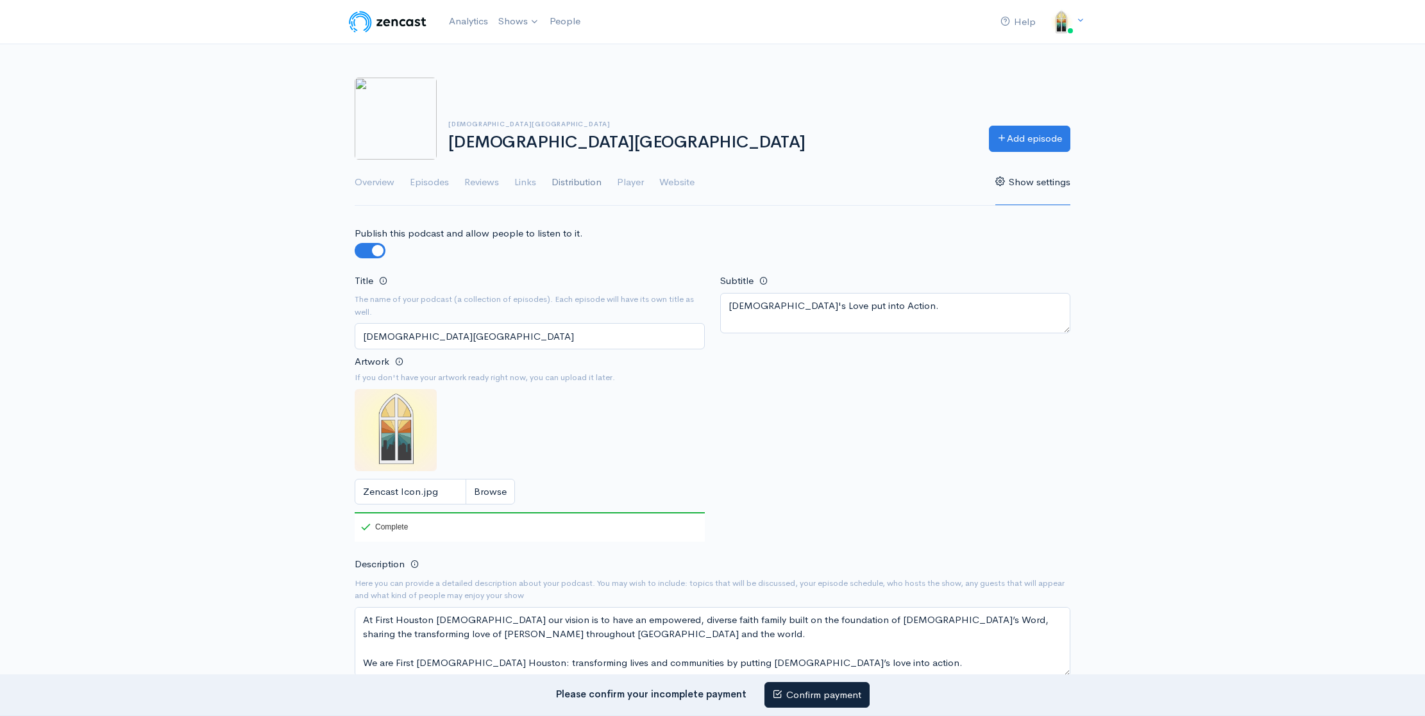
click at [573, 183] on link "Distribution" at bounding box center [576, 183] width 50 height 46
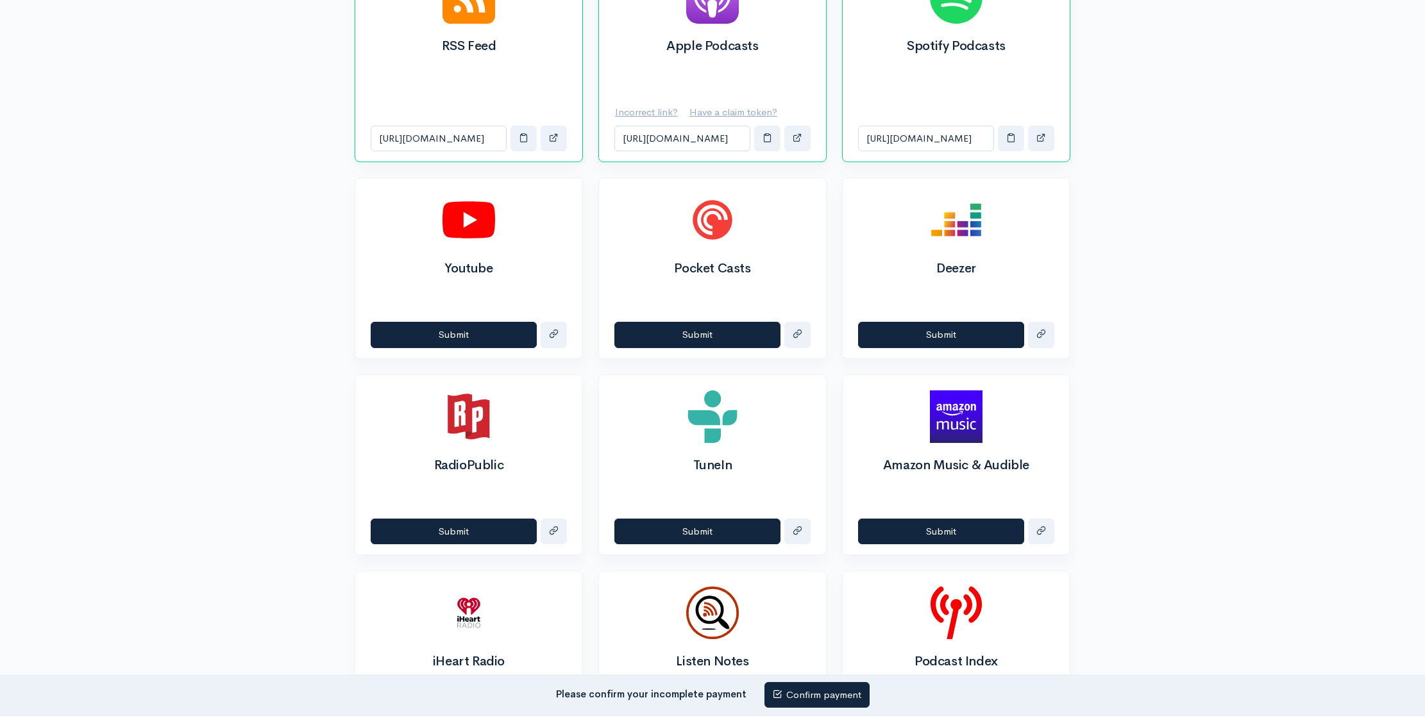
scroll to position [703, 0]
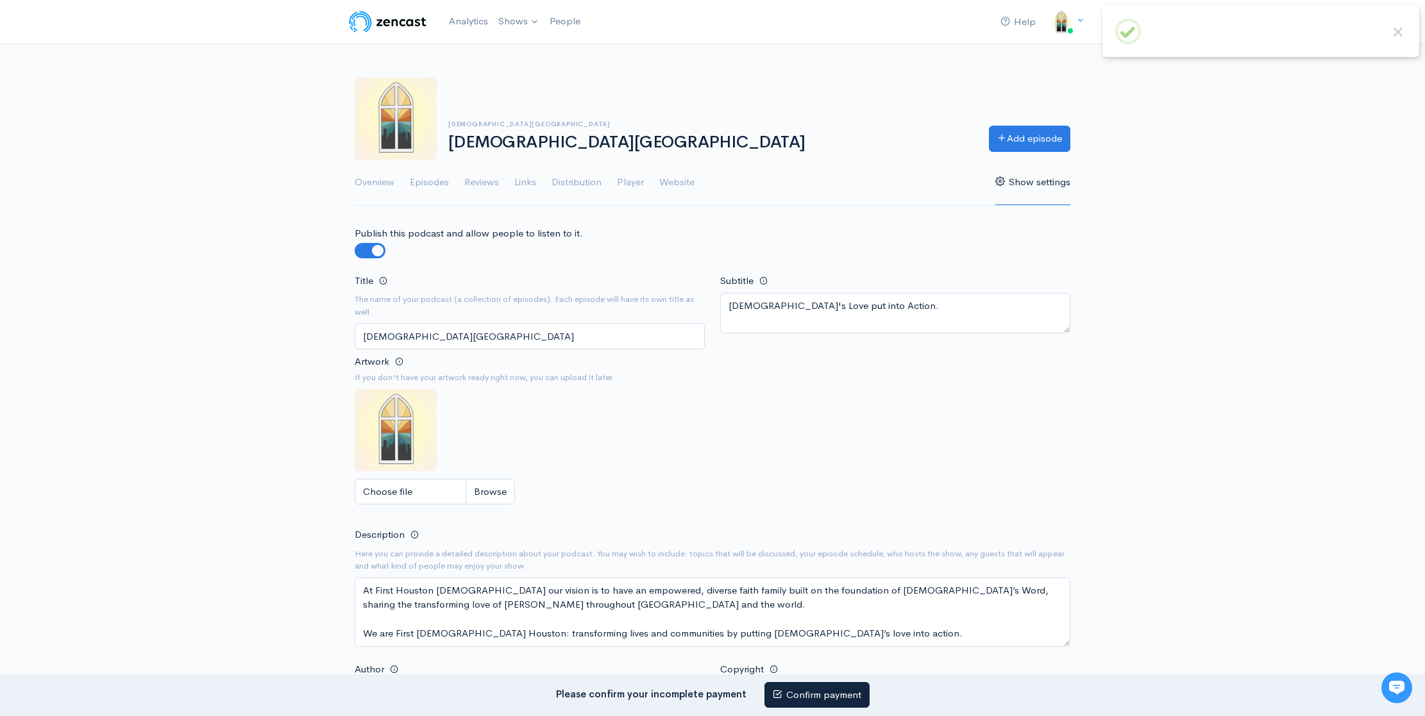
click at [362, 27] on img at bounding box center [387, 22] width 81 height 26
